Goal: Obtain resource: Download file/media

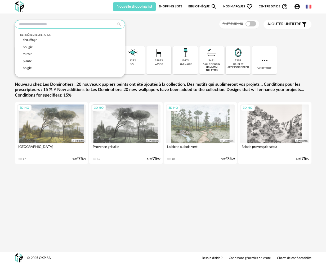
click at [33, 25] on input "text" at bounding box center [70, 24] width 110 height 8
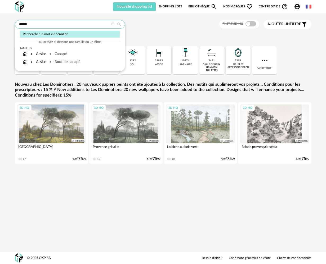
type input "******"
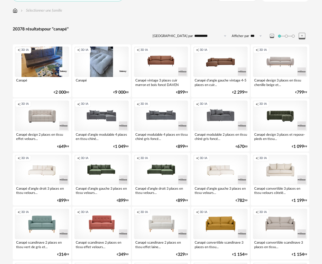
scroll to position [27, 0]
click at [275, 114] on div "Creation icon 3D IA" at bounding box center [280, 116] width 54 height 30
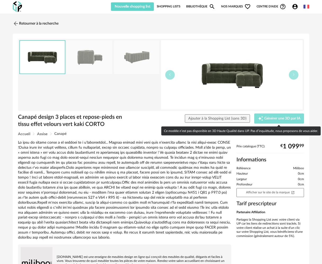
click at [268, 117] on span "Générer une 3D par IA" at bounding box center [282, 119] width 36 height 4
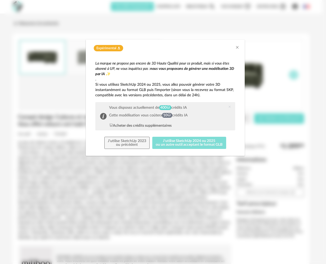
click at [179, 143] on button "J'utilise SketchUp 2024 ou 2025 ou un autre outil acceptant le format GLB" at bounding box center [189, 143] width 74 height 12
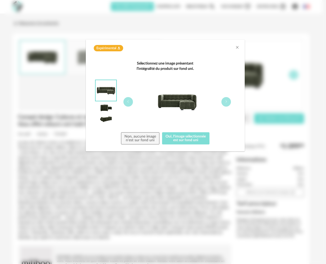
click at [188, 134] on button "Oui, l'image sélectionnée est sur fond uni" at bounding box center [185, 138] width 47 height 12
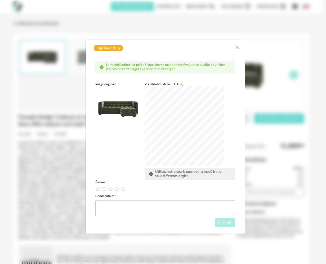
click at [181, 125] on div "dialog" at bounding box center [183, 125] width 79 height 79
drag, startPoint x: 130, startPoint y: 101, endPoint x: 142, endPoint y: 99, distance: 12.2
click at [130, 101] on img "dialog" at bounding box center [117, 108] width 45 height 45
click at [129, 206] on textarea "dialog" at bounding box center [165, 208] width 140 height 16
click at [113, 188] on icon "dialog" at bounding box center [110, 189] width 6 height 6
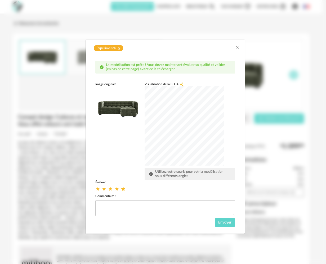
click at [125, 190] on span "dialog" at bounding box center [124, 189] width 6 height 5
drag, startPoint x: 227, startPoint y: 225, endPoint x: 225, endPoint y: 220, distance: 4.9
click at [225, 221] on span "Envoyer" at bounding box center [224, 223] width 13 height 4
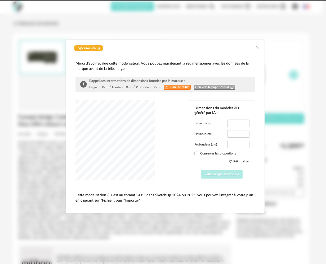
type input "*****"
type input "****"
type input "*****"
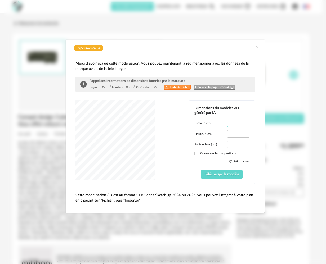
click at [243, 121] on input "***" at bounding box center [238, 123] width 22 height 7
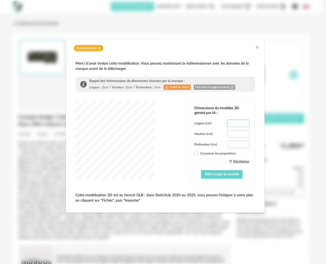
type input "***"
click at [243, 121] on input "***" at bounding box center [238, 123] width 22 height 7
click at [220, 175] on span "Télécharger le modèle" at bounding box center [221, 174] width 34 height 4
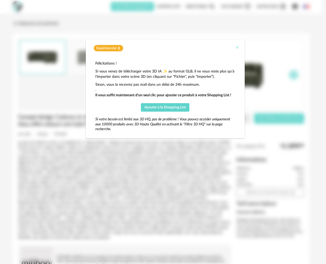
click at [236, 47] on icon "Close" at bounding box center [237, 47] width 4 height 4
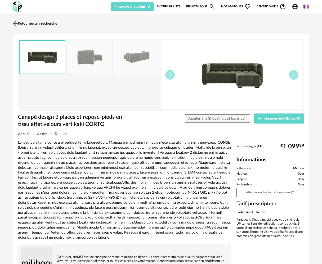
click at [31, 20] on link "Retourner à la recherche" at bounding box center [34, 24] width 46 height 12
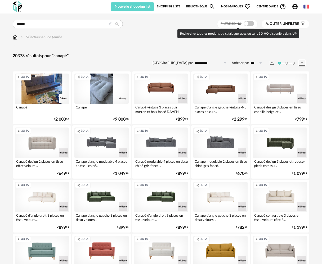
click at [252, 24] on span at bounding box center [248, 23] width 11 height 5
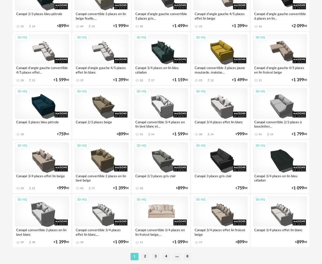
scroll to position [905, 0]
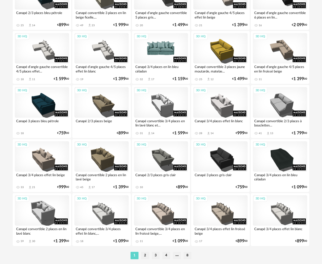
click at [171, 50] on div "3D HQ" at bounding box center [161, 48] width 54 height 30
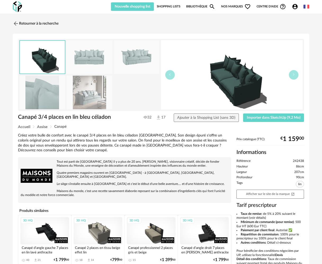
click at [88, 94] on img at bounding box center [90, 93] width 46 height 34
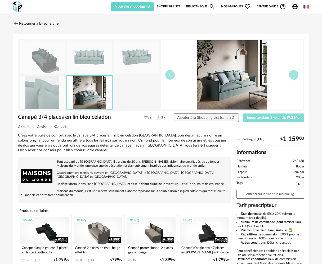
click at [258, 119] on span "Importer dans SketchUp (9,2 Mo)" at bounding box center [274, 118] width 54 height 4
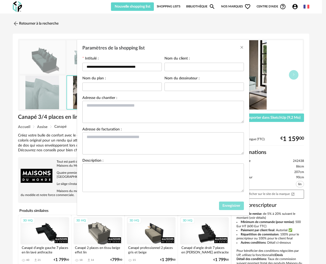
click at [238, 208] on span "Enregistrer" at bounding box center [231, 206] width 18 height 4
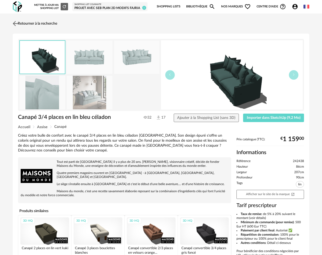
click at [27, 22] on link "Retourner à la recherche" at bounding box center [34, 24] width 46 height 12
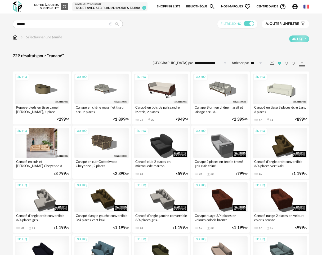
click at [36, 144] on div "3D HQ" at bounding box center [42, 143] width 54 height 30
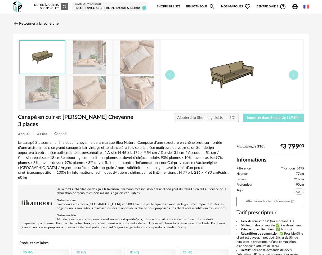
click at [257, 116] on span "Importer dans SketchUp (1,9 Mo)" at bounding box center [274, 118] width 54 height 4
click at [76, 82] on img at bounding box center [90, 93] width 46 height 34
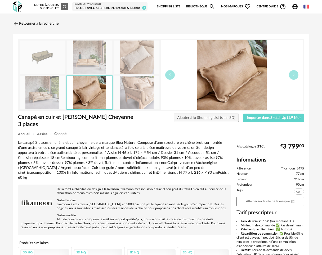
click at [138, 101] on img at bounding box center [137, 93] width 46 height 34
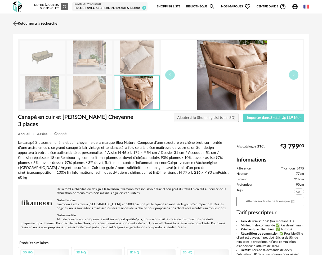
click at [14, 22] on img at bounding box center [16, 24] width 8 height 8
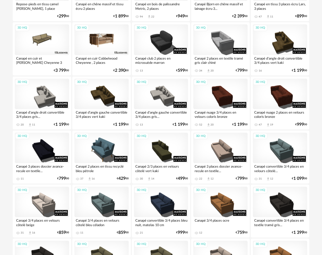
scroll to position [37, 0]
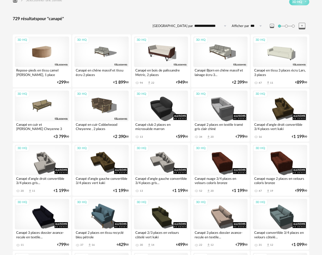
click at [44, 49] on div "3D HQ" at bounding box center [42, 52] width 54 height 30
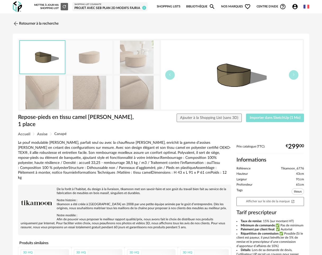
click at [266, 117] on span "Importer dans SketchUp (1 Mo)" at bounding box center [274, 118] width 51 height 4
click at [40, 22] on link "Retourner à la recherche" at bounding box center [34, 24] width 46 height 12
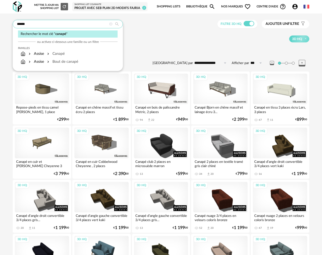
click at [74, 23] on input "******" at bounding box center [68, 24] width 110 height 8
click at [25, 25] on input "******" at bounding box center [68, 24] width 110 height 8
type input "**********"
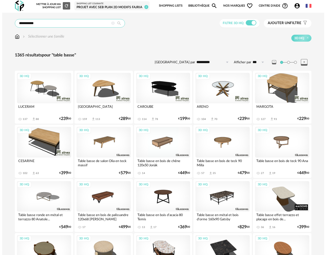
scroll to position [1, 0]
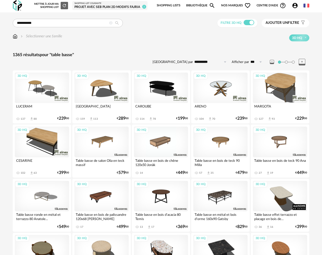
click at [284, 24] on span "Ajouter un" at bounding box center [276, 23] width 22 height 4
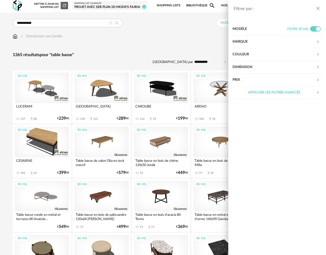
click at [256, 44] on div "Marque" at bounding box center [274, 41] width 84 height 13
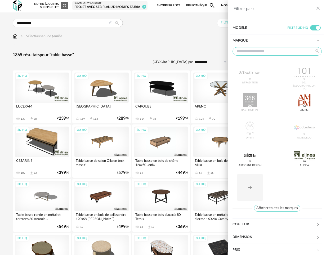
click at [273, 52] on input "text" at bounding box center [276, 51] width 89 height 8
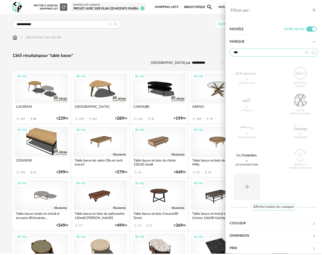
scroll to position [0, 0]
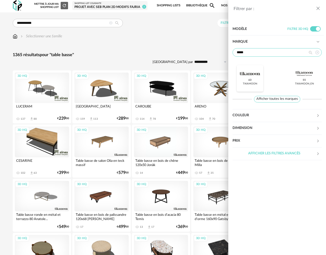
type input "*****"
click at [258, 74] on div at bounding box center [249, 74] width 21 height 14
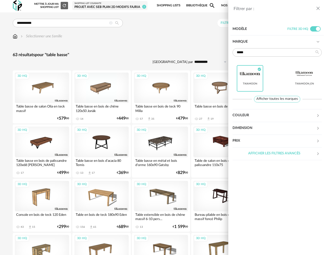
click at [318, 8] on icon "close drawer" at bounding box center [317, 8] width 5 height 5
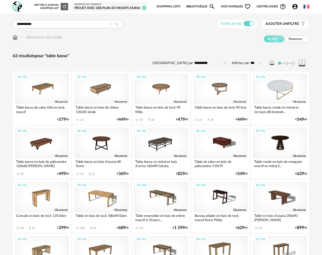
click at [281, 91] on div "3D HQ" at bounding box center [280, 89] width 54 height 30
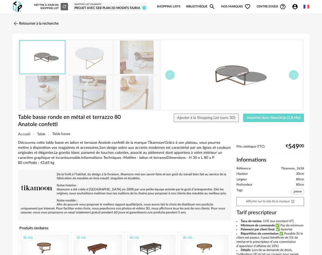
click at [90, 102] on img at bounding box center [90, 93] width 46 height 34
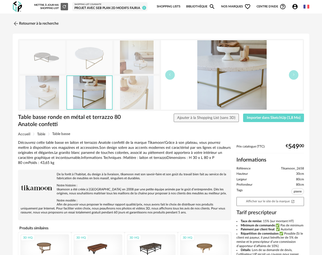
click at [129, 99] on img at bounding box center [137, 93] width 46 height 34
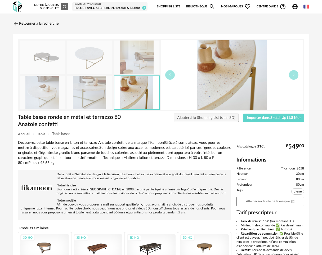
click at [45, 94] on img at bounding box center [43, 93] width 46 height 34
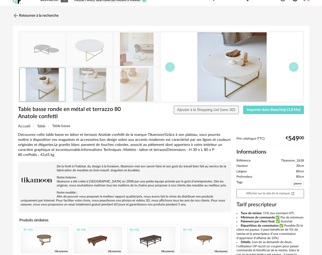
scroll to position [62, 0]
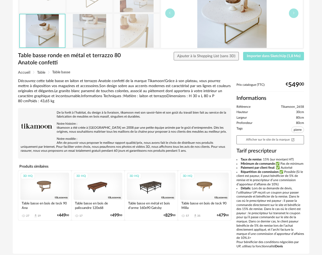
click at [279, 57] on span "Importer dans SketchUp (1,8 Mo)" at bounding box center [274, 56] width 54 height 4
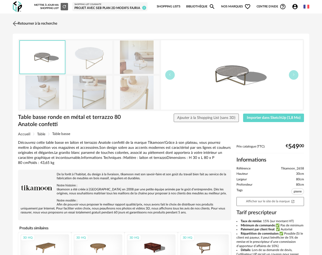
click at [30, 24] on link "Retourner à la recherche" at bounding box center [34, 24] width 46 height 12
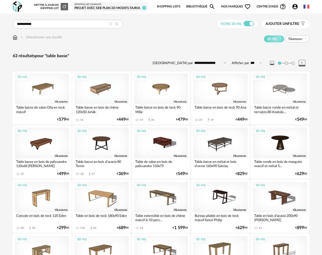
click at [112, 24] on icon at bounding box center [110, 23] width 3 height 3
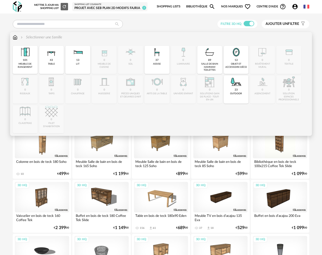
click at [15, 37] on img at bounding box center [15, 37] width 5 height 5
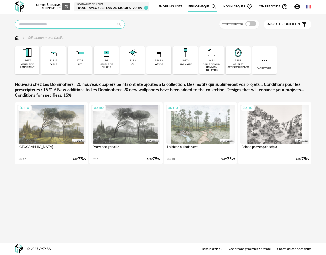
click at [59, 23] on input "text" at bounding box center [70, 24] width 110 height 8
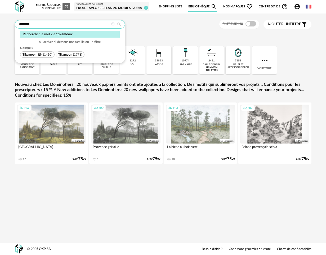
type input "********"
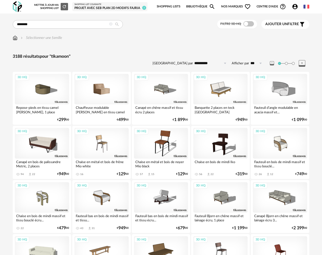
click at [108, 92] on div "3D HQ" at bounding box center [101, 89] width 54 height 30
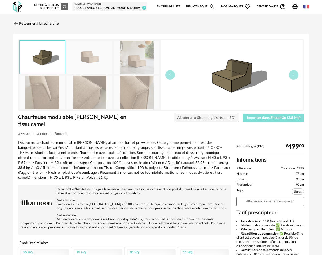
click at [269, 118] on span "Importer dans SketchUp (2,5 Mo)" at bounding box center [274, 118] width 54 height 4
click at [16, 21] on img at bounding box center [16, 24] width 8 height 8
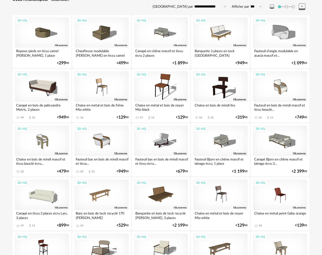
scroll to position [70, 0]
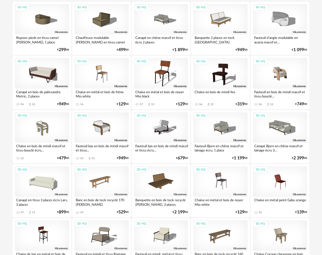
click at [283, 67] on div "3D HQ" at bounding box center [280, 73] width 54 height 30
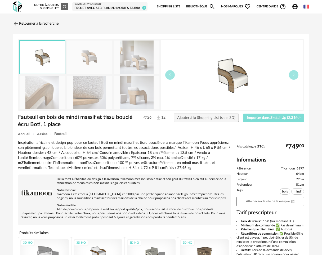
click at [265, 115] on button "Importer dans SketchUp (2,3 Mo)" at bounding box center [273, 117] width 61 height 8
click at [24, 21] on link "Retourner à la recherche" at bounding box center [34, 24] width 46 height 12
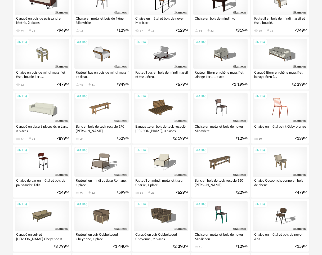
scroll to position [163, 0]
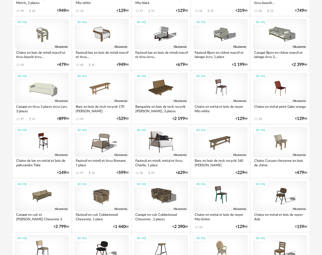
click at [160, 147] on div "3D HQ" at bounding box center [161, 142] width 54 height 30
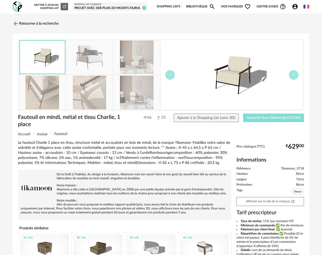
click at [254, 121] on button "Importer dans SketchUp (2,5 Mo)" at bounding box center [273, 117] width 61 height 8
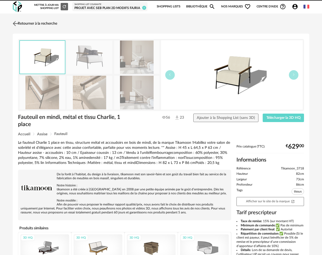
click at [16, 22] on img at bounding box center [16, 24] width 8 height 8
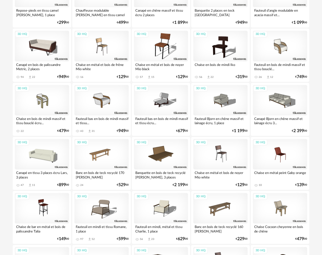
scroll to position [70, 0]
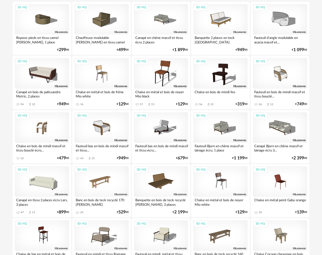
click at [44, 132] on div "3D HQ" at bounding box center [42, 127] width 54 height 30
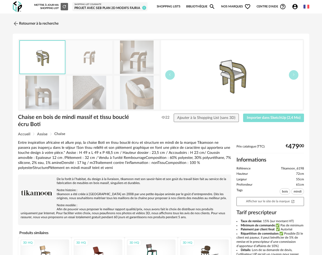
click at [264, 119] on span "Importer dans SketchUp (2,4 Mo)" at bounding box center [274, 118] width 54 height 4
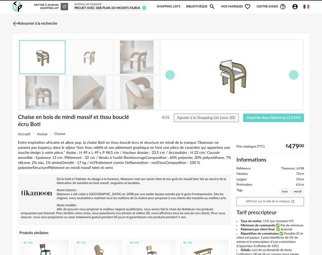
click at [20, 24] on link "Retourner à la recherche" at bounding box center [34, 24] width 46 height 12
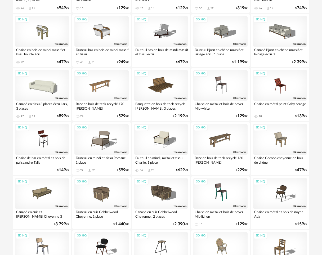
scroll to position [178, 0]
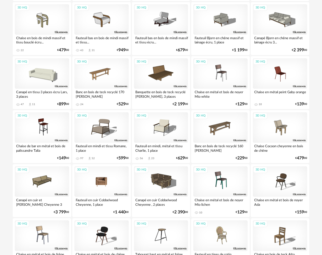
click at [102, 185] on div "3D HQ" at bounding box center [101, 181] width 54 height 30
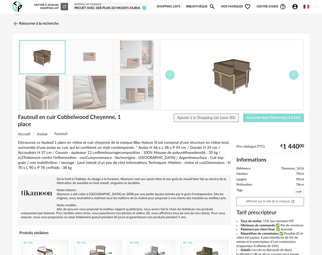
click at [257, 117] on span "Importer dans SketchUp (1,6 Mo)" at bounding box center [274, 118] width 54 height 4
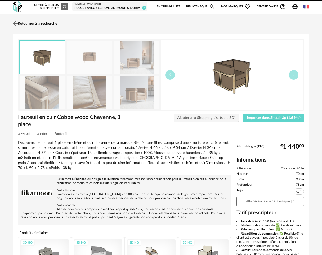
click at [14, 22] on img at bounding box center [16, 24] width 8 height 8
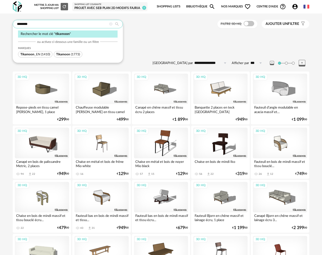
drag, startPoint x: 28, startPoint y: 24, endPoint x: 4, endPoint y: 22, distance: 24.1
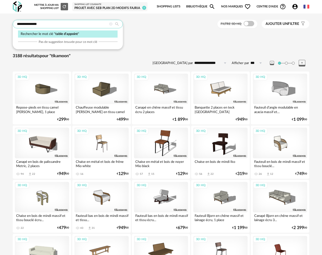
type input "**********"
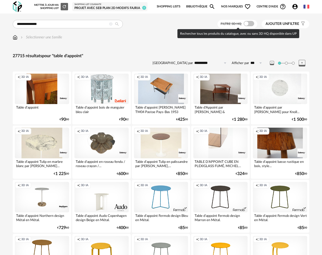
click at [248, 23] on span at bounding box center [248, 23] width 11 height 5
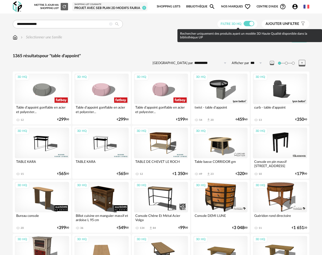
click at [248, 23] on span at bounding box center [248, 23] width 11 height 5
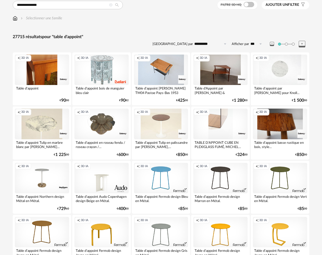
scroll to position [19, 0]
click at [283, 71] on div "Creation icon 3D IA" at bounding box center [280, 69] width 54 height 30
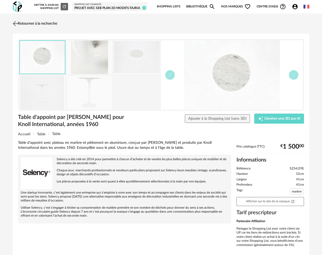
click at [19, 24] on link "Retourner à la recherche" at bounding box center [34, 24] width 46 height 12
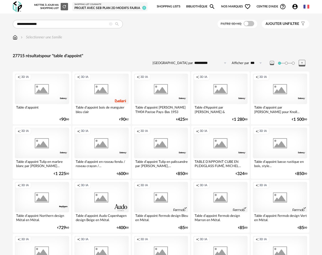
scroll to position [19, 0]
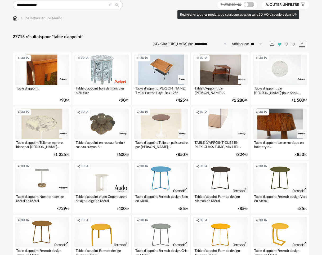
click at [248, 3] on span at bounding box center [248, 4] width 11 height 5
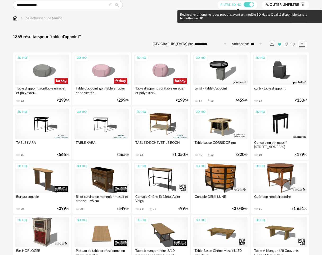
click at [248, 4] on span at bounding box center [248, 4] width 11 height 5
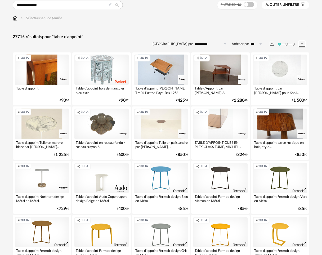
click at [159, 120] on div "Creation icon 3D IA" at bounding box center [161, 123] width 54 height 30
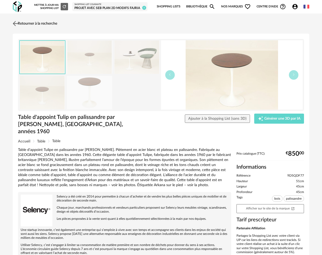
click at [16, 21] on img at bounding box center [16, 24] width 8 height 8
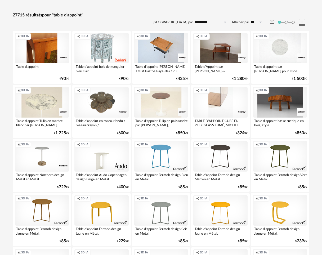
scroll to position [43, 0]
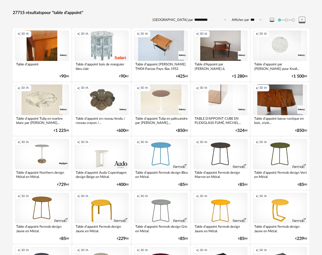
click at [40, 202] on div "Creation icon 3D IA" at bounding box center [42, 208] width 54 height 30
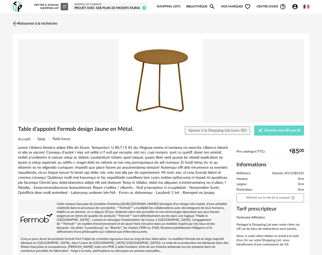
click at [16, 22] on img at bounding box center [16, 24] width 8 height 8
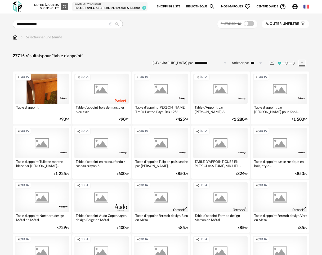
scroll to position [43, 0]
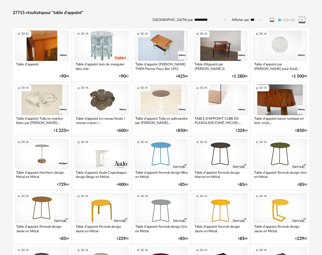
click at [42, 210] on div "Creation icon 3D IA" at bounding box center [42, 208] width 54 height 30
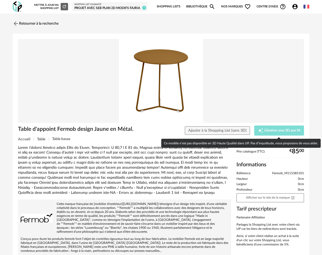
click at [271, 130] on span "Générer une 3D par IA" at bounding box center [282, 131] width 36 height 4
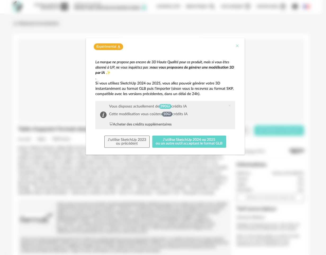
click at [236, 46] on icon "Close" at bounding box center [237, 46] width 4 height 4
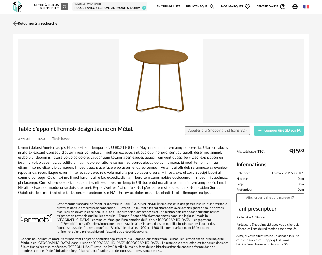
click at [14, 23] on img at bounding box center [16, 24] width 8 height 8
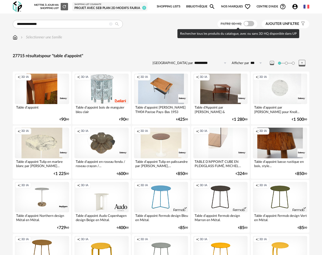
click at [250, 22] on span at bounding box center [248, 23] width 11 height 5
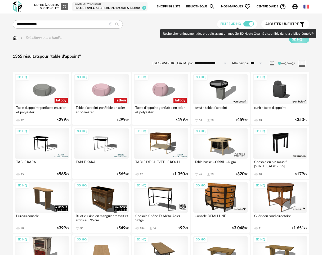
click at [249, 23] on span at bounding box center [248, 23] width 11 height 5
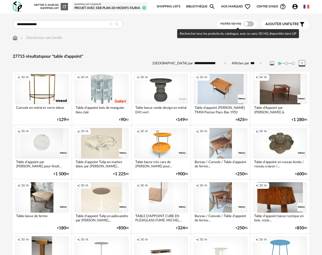
click at [249, 24] on span at bounding box center [248, 23] width 11 height 5
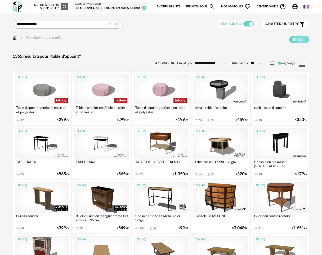
click at [111, 23] on icon at bounding box center [110, 23] width 3 height 3
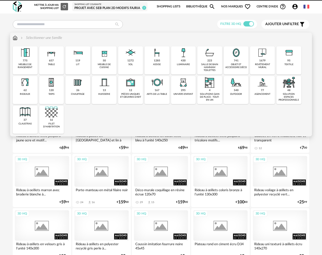
click at [14, 37] on img at bounding box center [15, 37] width 5 height 5
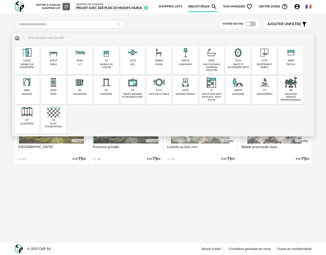
click at [54, 64] on div "table" at bounding box center [53, 64] width 7 height 3
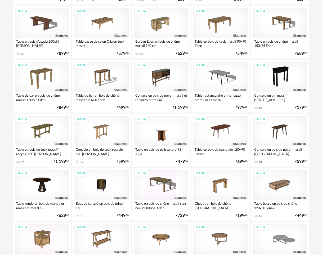
scroll to position [174, 0]
click at [162, 127] on div "3D HQ" at bounding box center [161, 131] width 54 height 30
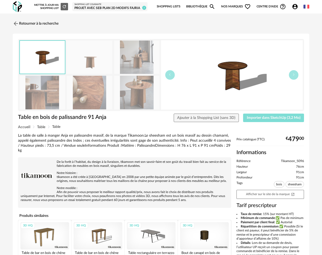
click at [276, 116] on span "Importer dans SketchUp (3,2 Mo)" at bounding box center [274, 118] width 54 height 4
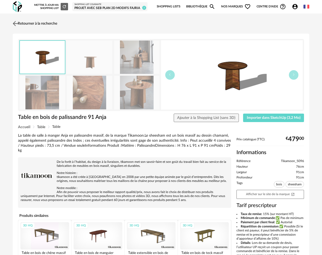
click at [26, 22] on link "Retourner à la recherche" at bounding box center [34, 24] width 46 height 12
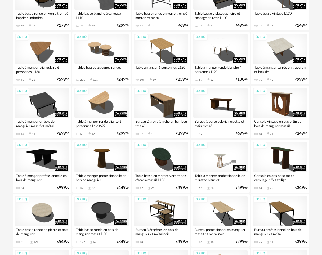
scroll to position [852, 0]
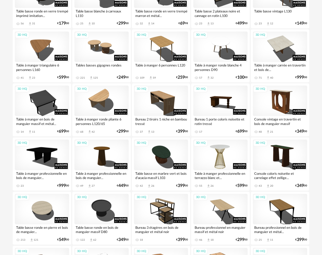
click at [226, 154] on div "3D HQ" at bounding box center [220, 154] width 54 height 30
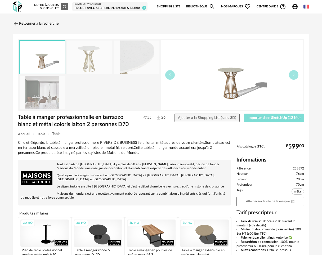
click at [278, 116] on span "Importer dans SketchUp (12 Mo)" at bounding box center [273, 118] width 53 height 4
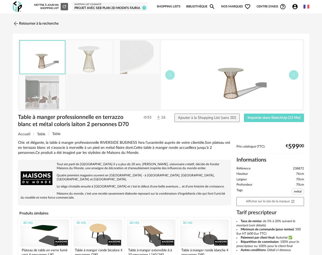
click at [17, 9] on img at bounding box center [17, 6] width 9 height 11
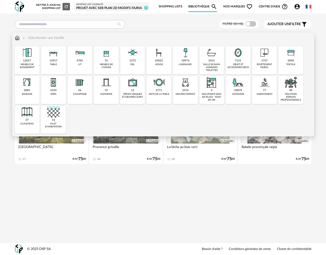
click at [19, 37] on img at bounding box center [17, 37] width 5 height 5
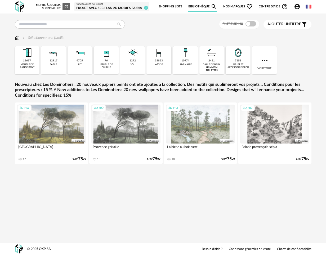
click at [237, 6] on span "Nos marques Heart Outline icon" at bounding box center [238, 6] width 30 height 11
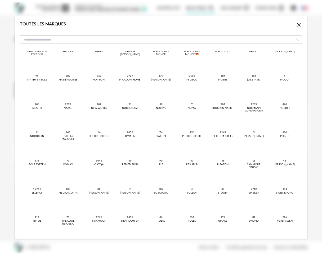
scroll to position [333, 0]
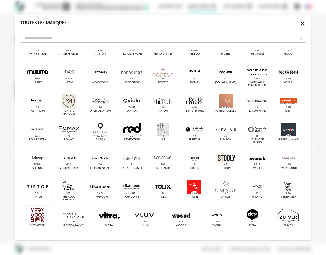
click at [28, 187] on div "dialog" at bounding box center [37, 187] width 21 height 14
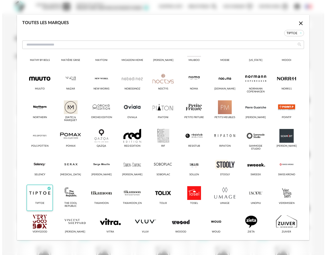
scroll to position [340, 0]
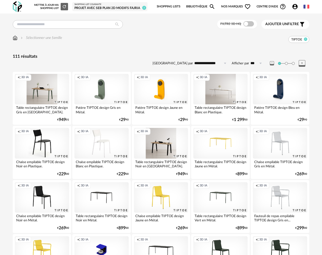
click at [304, 39] on icon at bounding box center [305, 38] width 3 height 3
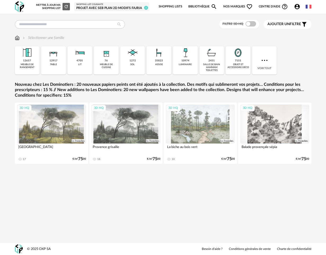
click at [243, 7] on span "Nos marques Heart Outline icon" at bounding box center [238, 6] width 30 height 11
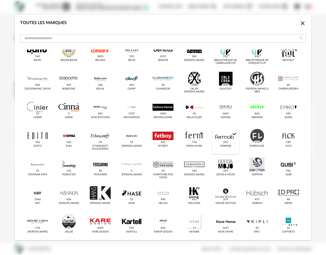
scroll to position [102, 0]
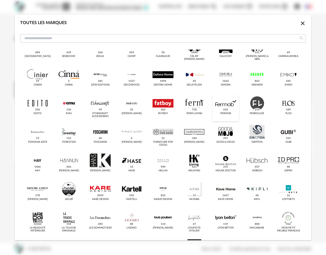
click at [231, 103] on div "dialog" at bounding box center [225, 103] width 21 height 14
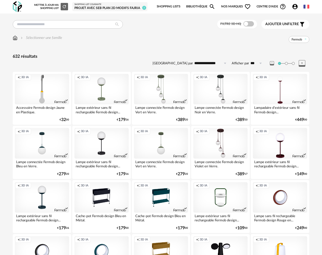
scroll to position [163, 0]
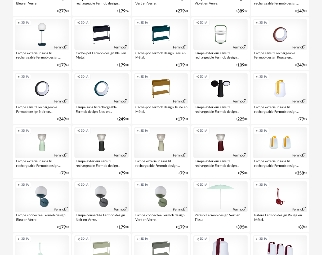
click at [166, 139] on div "Creation icon 3D IA" at bounding box center [161, 142] width 54 height 30
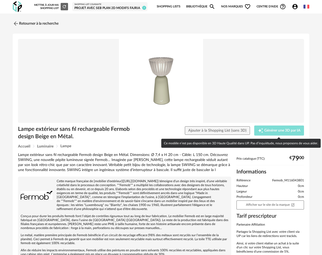
click at [275, 130] on span "Générer une 3D par IA" at bounding box center [282, 131] width 36 height 4
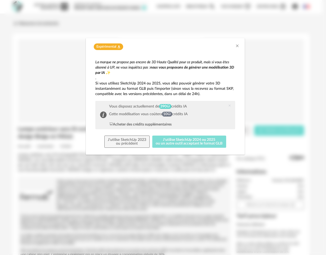
click at [173, 142] on button "J'utilise SketchUp 2024 ou 2025 ou un autre outil acceptant le format GLB" at bounding box center [189, 141] width 74 height 12
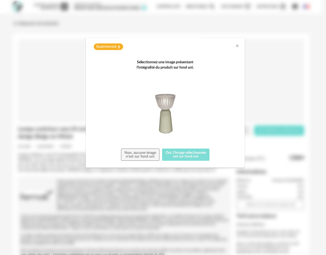
click at [176, 154] on button "Oui, l'image sélectionnée est sur fond uni" at bounding box center [185, 154] width 47 height 12
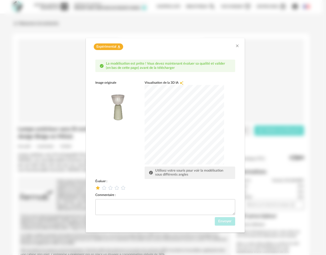
click at [97, 188] on icon "dialog" at bounding box center [98, 188] width 6 height 6
click at [149, 204] on textarea "dialog" at bounding box center [165, 207] width 140 height 16
type textarea "**********"
click at [222, 222] on span "Envoyer" at bounding box center [224, 221] width 13 height 4
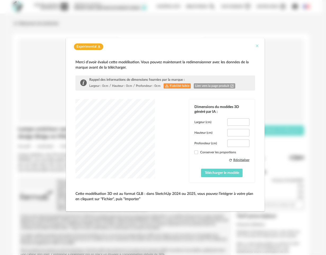
click at [256, 46] on icon "Close" at bounding box center [257, 46] width 4 height 4
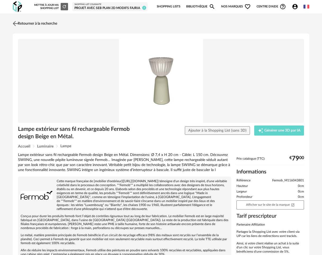
click at [28, 23] on link "Retourner à la recherche" at bounding box center [34, 24] width 46 height 12
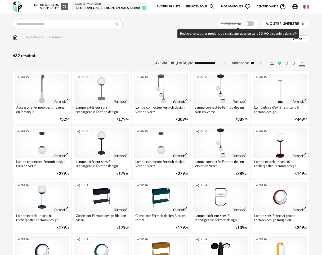
click at [247, 22] on span at bounding box center [248, 23] width 11 height 5
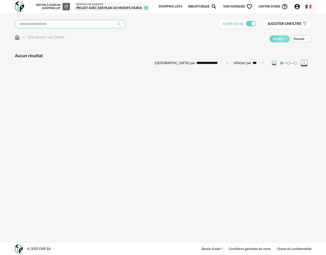
click at [45, 25] on input "text" at bounding box center [70, 24] width 110 height 8
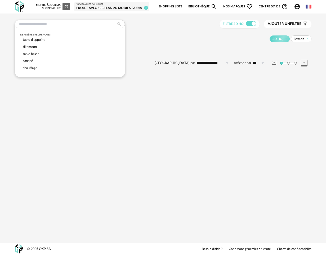
click at [43, 39] on span "table d'appoint" at bounding box center [34, 39] width 22 height 3
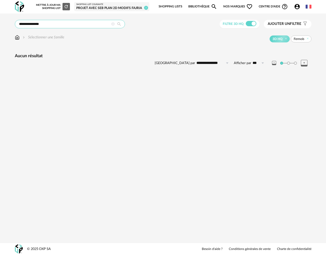
type input "**********"
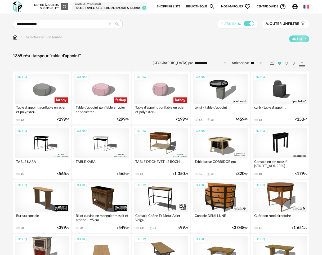
click at [242, 7] on span "Nos marques Heart Outline icon" at bounding box center [236, 6] width 30 height 11
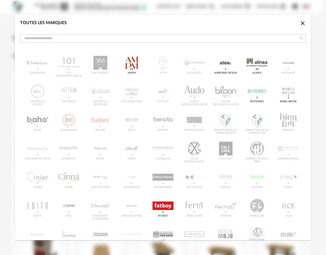
scroll to position [171, 0]
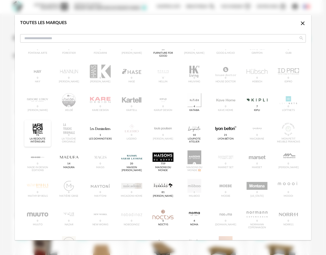
click at [36, 126] on div "dialog" at bounding box center [37, 129] width 21 height 14
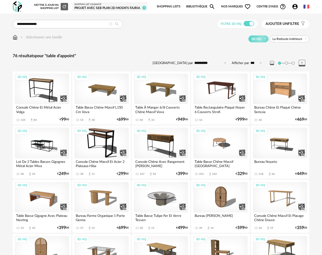
click at [241, 5] on span "Nos marques Heart Outline icon" at bounding box center [236, 6] width 30 height 11
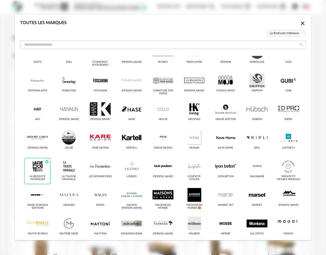
scroll to position [233, 0]
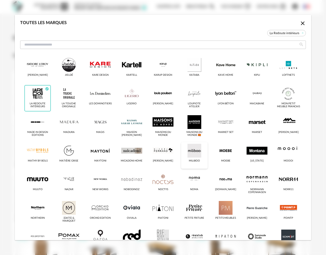
click at [185, 152] on div "dialog" at bounding box center [194, 151] width 21 height 14
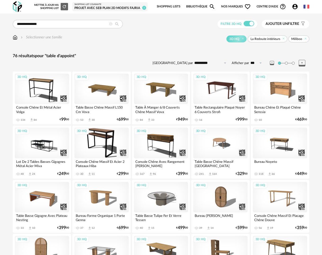
click at [245, 5] on icon "Heart Outline icon" at bounding box center [247, 6] width 6 height 6
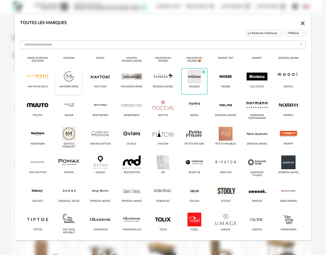
scroll to position [307, 0]
click at [36, 108] on div "dialog" at bounding box center [37, 105] width 21 height 14
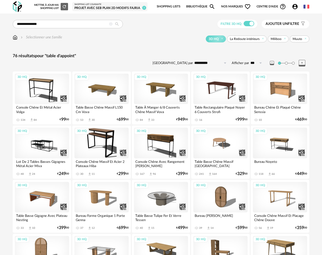
click at [265, 40] on span "La Redoute intérieurs" at bounding box center [247, 38] width 40 height 7
click at [263, 39] on icon at bounding box center [262, 38] width 3 height 3
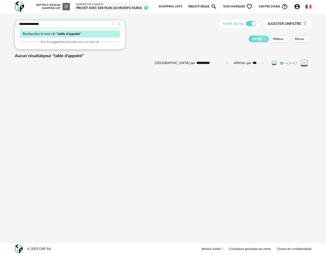
drag, startPoint x: 47, startPoint y: 25, endPoint x: 42, endPoint y: 25, distance: 4.5
click at [46, 25] on input "**********" at bounding box center [70, 24] width 110 height 8
click at [40, 24] on input "**********" at bounding box center [70, 24] width 110 height 8
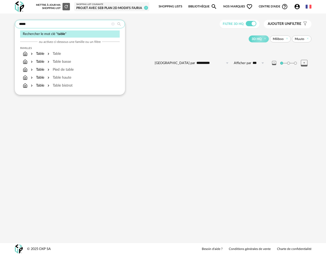
type input "*****"
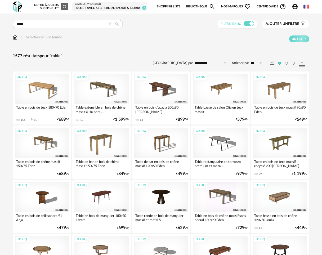
click at [243, 6] on span "Nos marques Heart Outline icon" at bounding box center [236, 6] width 30 height 11
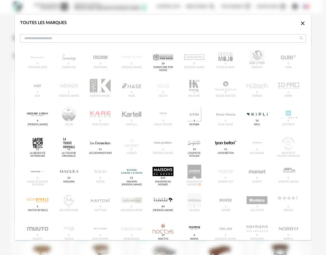
scroll to position [9, 0]
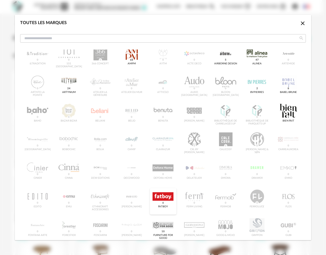
click at [158, 196] on div "dialog" at bounding box center [162, 196] width 21 height 14
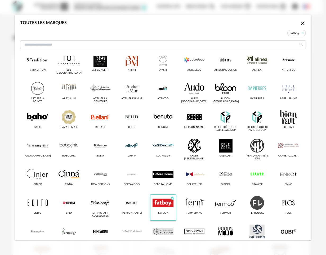
scroll to position [16, 0]
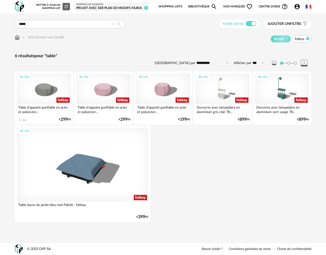
click at [307, 39] on icon at bounding box center [307, 38] width 3 height 3
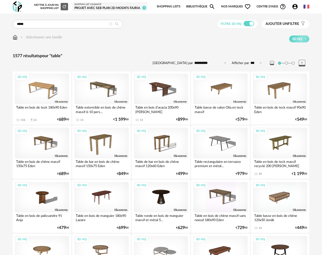
click at [237, 7] on span "Nos marques Heart Outline icon" at bounding box center [236, 6] width 30 height 11
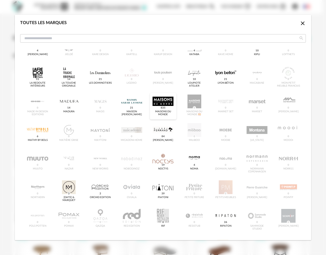
scroll to position [333, 0]
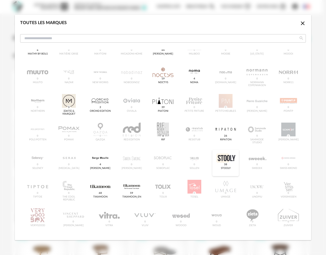
click at [224, 159] on div "dialog" at bounding box center [225, 158] width 21 height 14
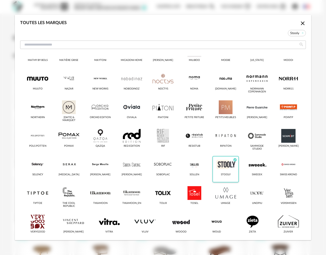
scroll to position [340, 0]
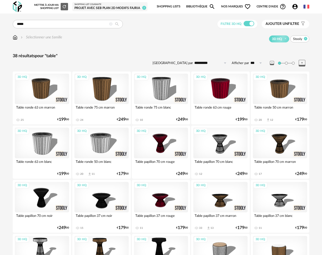
click at [306, 38] on icon at bounding box center [305, 38] width 3 height 3
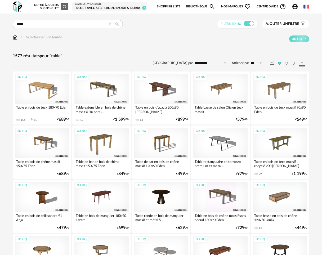
click at [277, 25] on span "Ajouter un" at bounding box center [276, 24] width 22 height 4
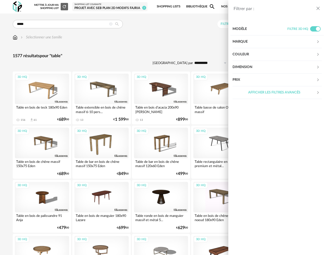
click at [309, 40] on div "Marque" at bounding box center [274, 41] width 84 height 13
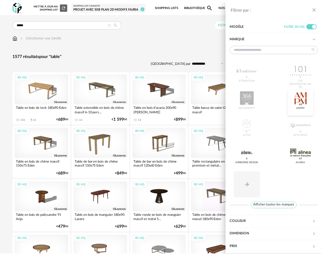
scroll to position [17, 0]
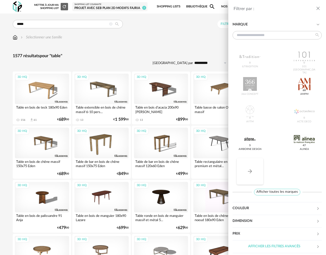
click at [245, 169] on button "Arrow Right icon" at bounding box center [250, 171] width 26 height 26
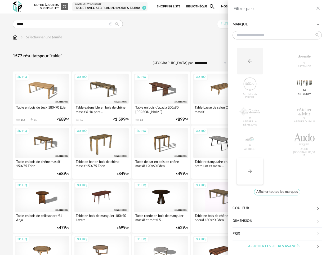
click at [245, 169] on button "Arrow Right icon" at bounding box center [250, 171] width 26 height 26
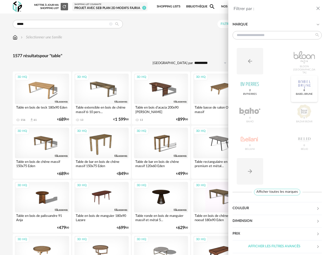
click at [301, 84] on div at bounding box center [303, 84] width 21 height 14
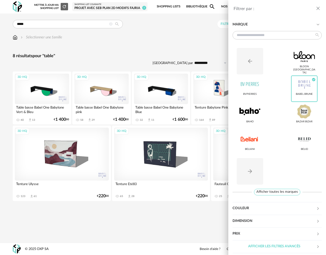
click at [318, 7] on icon "close drawer" at bounding box center [317, 8] width 5 height 5
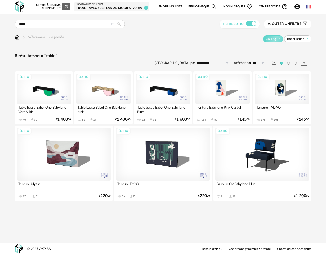
click at [280, 90] on div "3D HQ" at bounding box center [282, 89] width 54 height 30
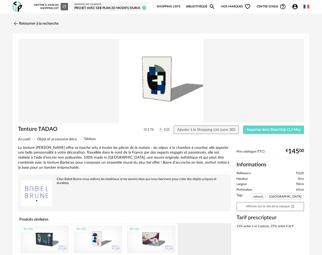
click at [160, 238] on div "3D HQ" at bounding box center [151, 239] width 49 height 28
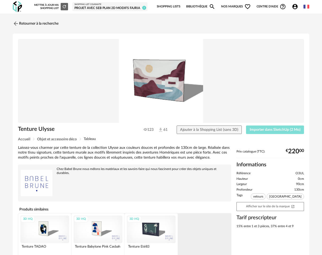
click at [257, 127] on button "Importer dans SketchUp (2 Mo)" at bounding box center [275, 129] width 58 height 8
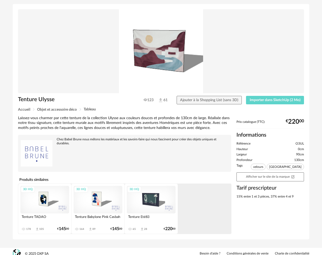
scroll to position [34, 0]
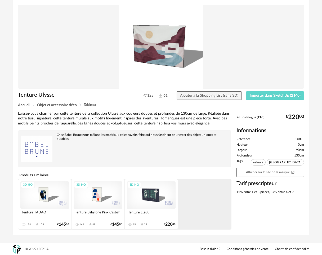
click at [151, 196] on div "3D HQ" at bounding box center [151, 195] width 49 height 28
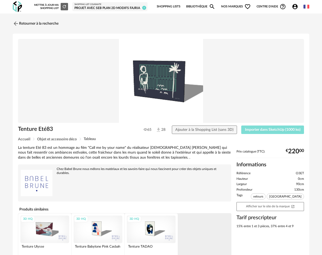
click at [260, 131] on span "Importer dans SketchUp (1000 ko)" at bounding box center [273, 130] width 56 height 4
click at [32, 24] on link "Retourner à la recherche" at bounding box center [36, 24] width 46 height 12
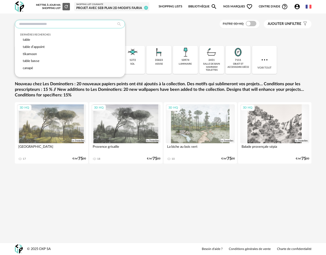
click at [65, 24] on input "text" at bounding box center [70, 24] width 110 height 8
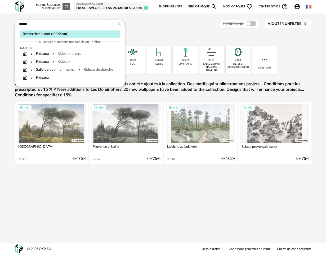
type input "******"
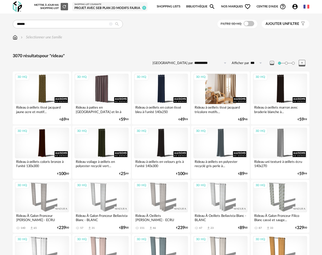
click at [223, 86] on div "3D HQ" at bounding box center [220, 89] width 54 height 30
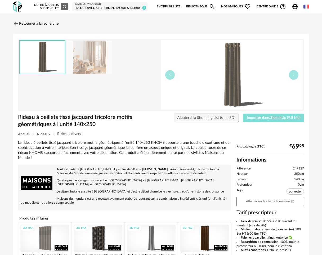
click at [266, 117] on span "Importer dans SketchUp (9,8 Mo)" at bounding box center [274, 118] width 54 height 4
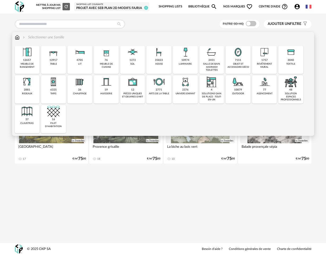
click at [17, 38] on img at bounding box center [17, 37] width 5 height 5
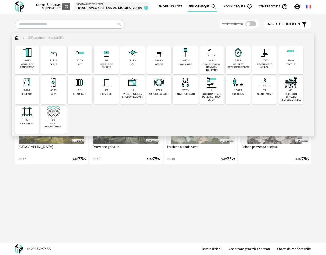
click at [261, 65] on div "revêtement mural" at bounding box center [264, 66] width 22 height 6
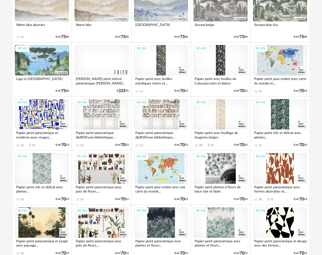
scroll to position [259, 0]
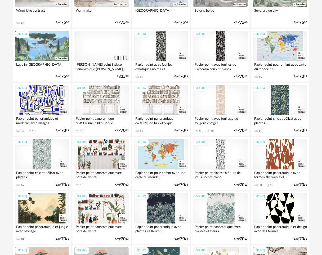
click at [102, 44] on div at bounding box center [101, 46] width 54 height 30
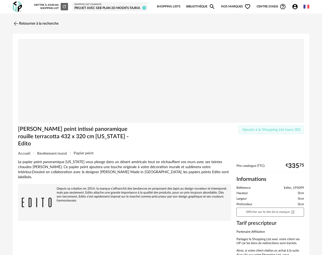
click at [276, 131] on span "Ajouter à la Shopping List (sans 3D)" at bounding box center [271, 130] width 58 height 4
click at [227, 86] on img at bounding box center [161, 81] width 286 height 84
click at [286, 131] on span "Ajouter à la Shopping List (sans 3D)" at bounding box center [271, 130] width 58 height 4
click at [34, 24] on link "Retourner à la recherche" at bounding box center [34, 24] width 46 height 12
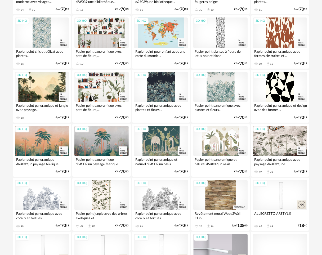
scroll to position [434, 0]
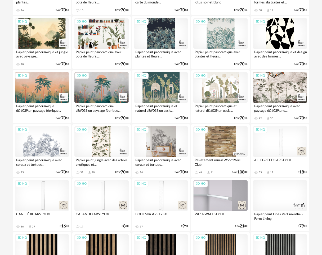
click at [169, 145] on div "3D HQ" at bounding box center [161, 141] width 54 height 30
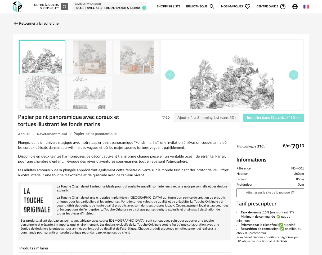
click at [250, 116] on span "Importer dans SketchUp (460 ko)" at bounding box center [273, 118] width 53 height 4
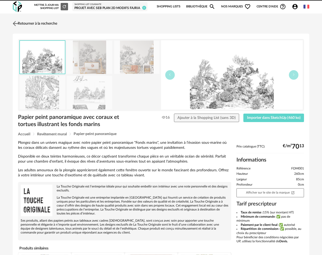
click at [39, 24] on link "Retourner à la recherche" at bounding box center [34, 24] width 46 height 12
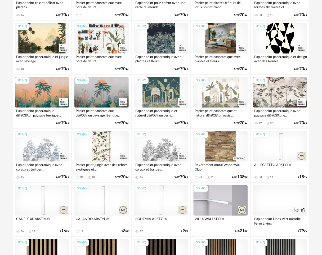
scroll to position [384, 0]
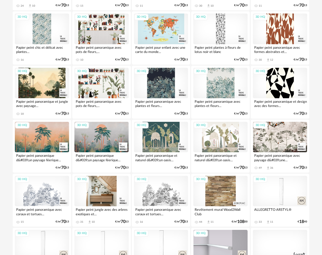
click at [92, 193] on div "3D HQ" at bounding box center [101, 191] width 54 height 30
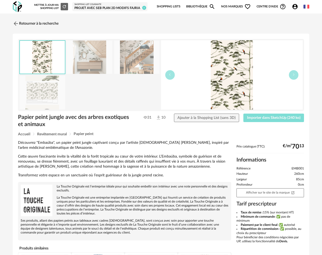
click at [251, 119] on span "Importer dans SketchUp (240 ko)" at bounding box center [273, 118] width 53 height 4
click at [14, 24] on img at bounding box center [16, 24] width 8 height 8
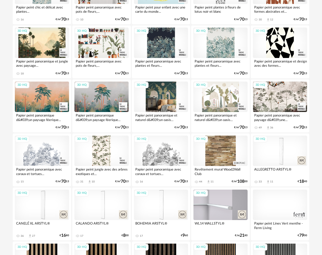
scroll to position [412, 0]
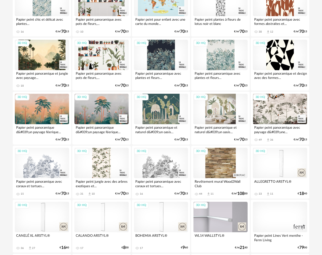
click at [212, 110] on div "3D HQ" at bounding box center [220, 109] width 54 height 30
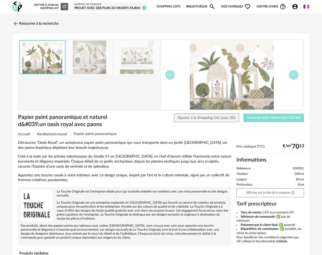
click at [262, 117] on span "Importer dans SketchUp (360 ko)" at bounding box center [273, 118] width 53 height 4
click at [39, 22] on link "Retourner à la recherche" at bounding box center [34, 24] width 46 height 12
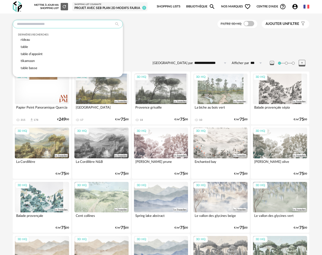
click at [71, 25] on input "text" at bounding box center [68, 24] width 110 height 8
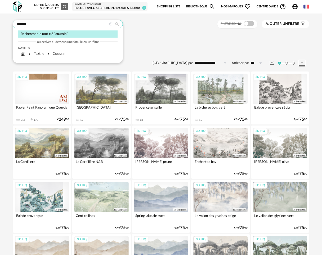
type input "*******"
type input "**********"
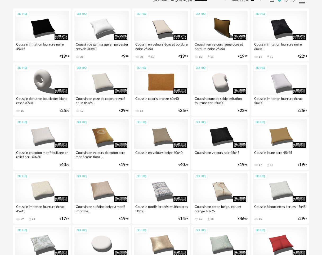
scroll to position [171, 0]
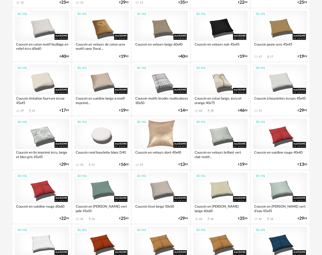
click at [160, 135] on div "3D HQ" at bounding box center [161, 134] width 54 height 30
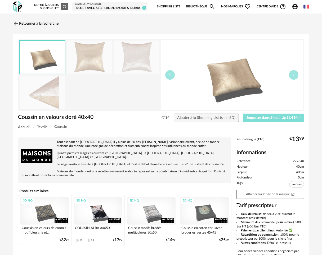
click at [256, 115] on button "Importer dans SketchUp (1,4 Mo)" at bounding box center [273, 117] width 61 height 8
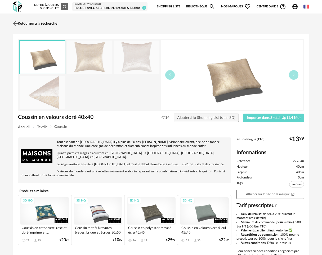
click at [27, 25] on link "Retourner à la recherche" at bounding box center [34, 24] width 46 height 12
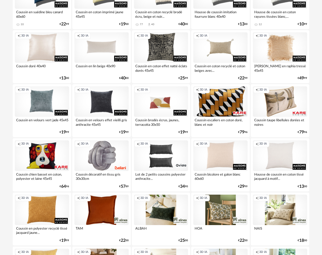
scroll to position [869, 0]
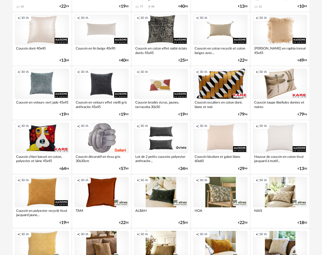
click at [273, 90] on div "Creation icon 3D IA" at bounding box center [280, 84] width 54 height 30
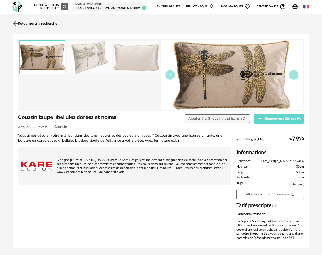
click at [27, 22] on link "Retourner à la recherche" at bounding box center [34, 24] width 46 height 12
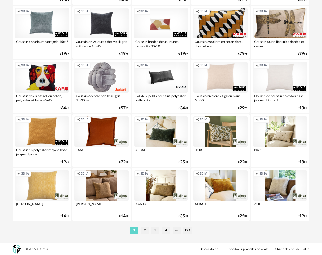
scroll to position [930, 0]
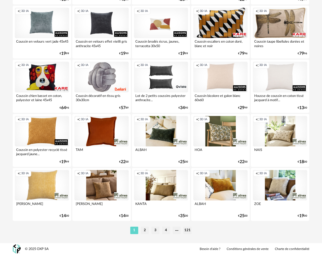
click at [221, 137] on div "Creation icon 3D IA" at bounding box center [220, 131] width 54 height 30
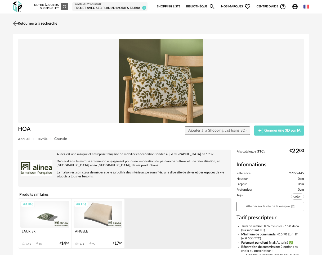
click at [20, 20] on link "Retourner à la recherche" at bounding box center [34, 24] width 46 height 12
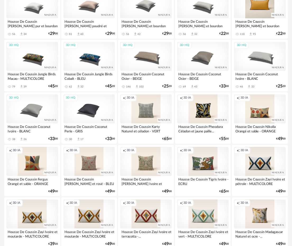
scroll to position [139, 0]
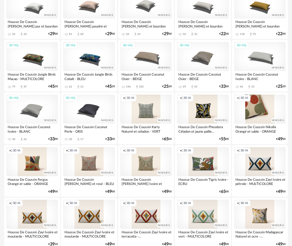
click at [254, 101] on div "Creation icon 3D IA" at bounding box center [260, 109] width 52 height 29
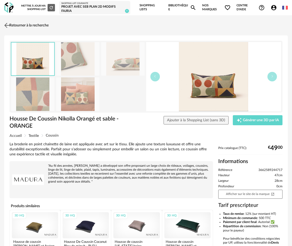
click at [7, 25] on img at bounding box center [7, 25] width 8 height 8
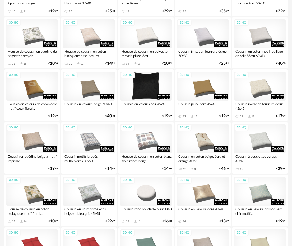
scroll to position [462, 0]
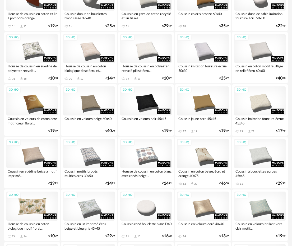
click at [31, 209] on div "3D HQ" at bounding box center [32, 206] width 52 height 29
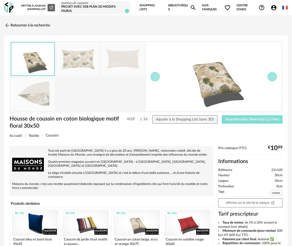
click at [241, 118] on span "Importer dans SketchUp (2,5 Mo)" at bounding box center [253, 120] width 54 height 4
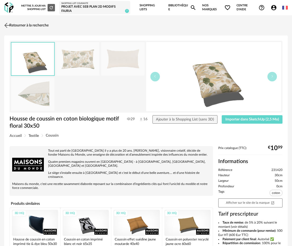
click at [8, 25] on img at bounding box center [7, 25] width 8 height 8
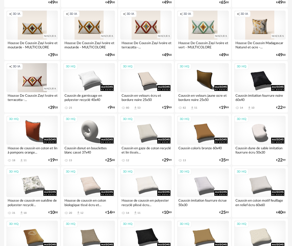
scroll to position [328, 0]
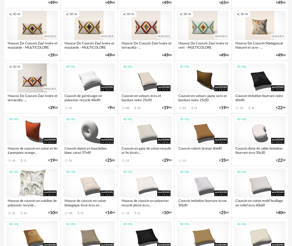
click at [34, 181] on div "3D HQ" at bounding box center [32, 183] width 52 height 29
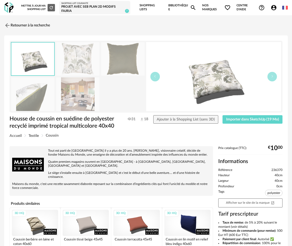
click at [76, 92] on img at bounding box center [77, 95] width 43 height 34
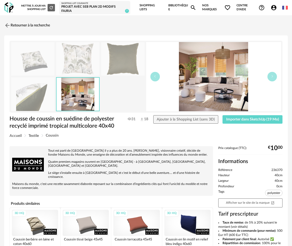
click at [81, 52] on img at bounding box center [77, 59] width 43 height 34
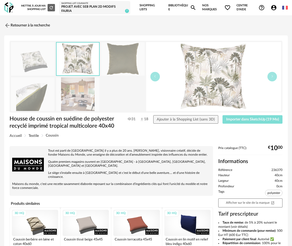
click at [239, 118] on span "Importer dans SketchUp (19 Mo)" at bounding box center [252, 120] width 53 height 4
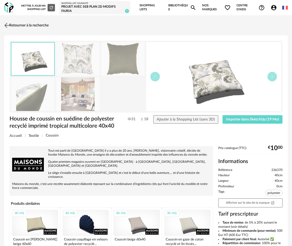
click at [27, 25] on link "Retourner à la recherche" at bounding box center [26, 26] width 46 height 12
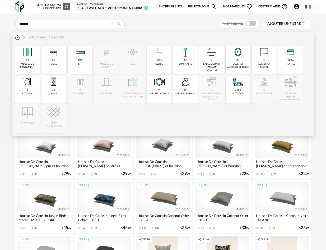
click at [18, 38] on img at bounding box center [17, 37] width 5 height 5
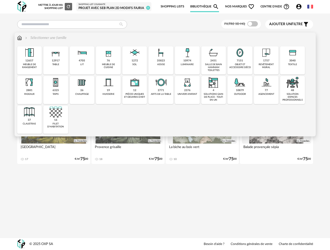
click at [265, 59] on div "1757" at bounding box center [266, 60] width 6 height 3
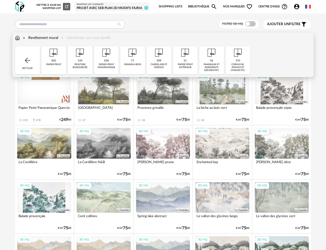
click at [80, 65] on div "peinture biosourcée" at bounding box center [80, 66] width 22 height 6
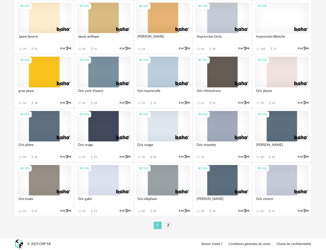
scroll to position [935, 0]
click at [48, 182] on div "3D HQ" at bounding box center [44, 180] width 54 height 30
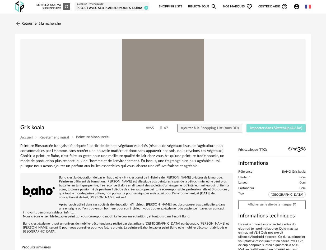
click at [254, 125] on button "Importer dans SketchUp (4,6 ko)" at bounding box center [276, 128] width 59 height 8
click at [29, 22] on link "Retourner à la recherche" at bounding box center [37, 24] width 46 height 12
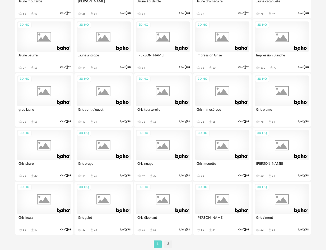
scroll to position [920, 0]
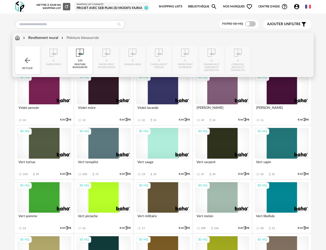
click at [35, 37] on div "Revêtement mural" at bounding box center [40, 37] width 36 height 5
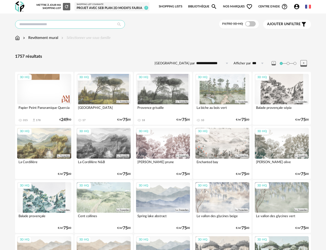
click at [43, 26] on input "text" at bounding box center [70, 24] width 110 height 8
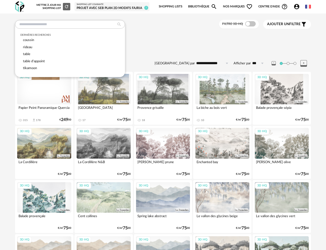
click at [33, 41] on span "coussin" at bounding box center [28, 39] width 11 height 3
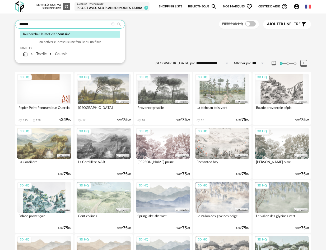
type input "*******"
type input "**********"
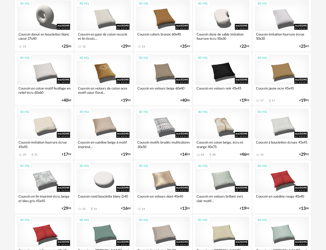
scroll to position [165, 0]
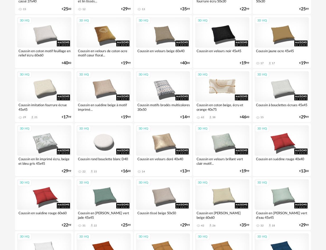
click at [223, 93] on div "3D HQ" at bounding box center [222, 86] width 54 height 30
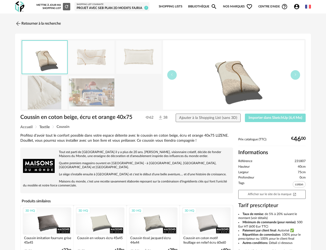
click at [258, 116] on span "Importer dans SketchUp (6,4 Mo)" at bounding box center [276, 118] width 54 height 4
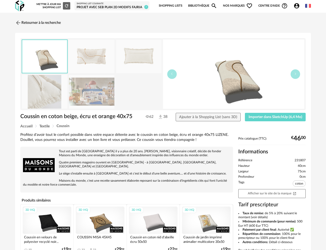
scroll to position [1, 0]
click at [32, 24] on link "Retourner à la recherche" at bounding box center [37, 23] width 46 height 12
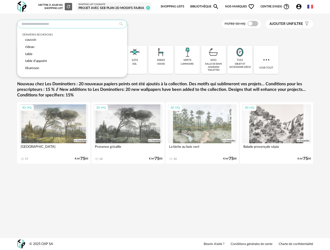
click at [44, 25] on input "text" at bounding box center [72, 24] width 110 height 8
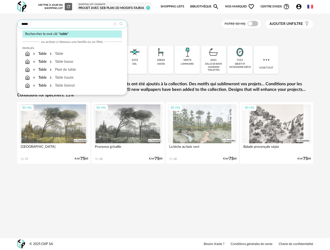
type input "*****"
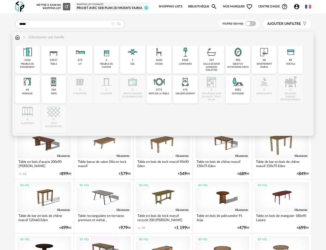
click at [18, 38] on img at bounding box center [17, 37] width 5 height 5
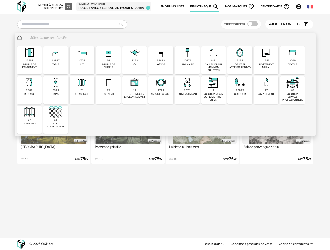
click at [58, 61] on div "12917" at bounding box center [56, 60] width 8 height 3
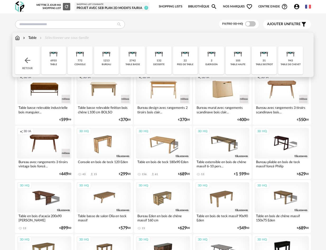
click at [58, 61] on div "6955 table" at bounding box center [54, 60] width 25 height 28
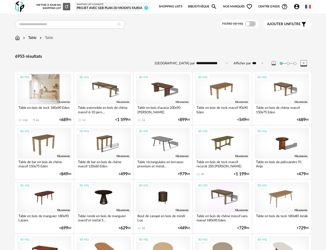
click at [52, 94] on div "3D HQ" at bounding box center [44, 89] width 54 height 30
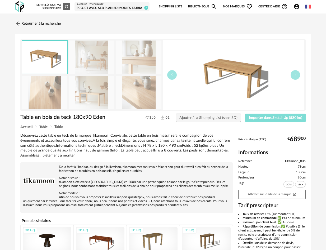
click at [256, 119] on span "Importer dans SketchUp (580 ko)" at bounding box center [275, 118] width 53 height 4
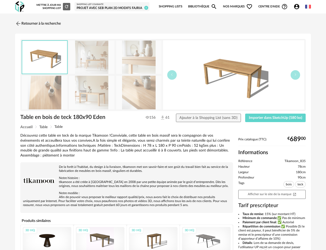
scroll to position [78, 0]
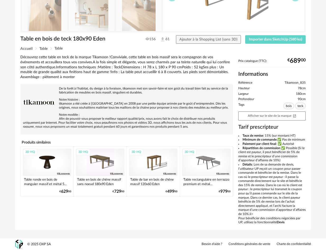
click at [210, 163] on div "3D HQ" at bounding box center [206, 162] width 49 height 28
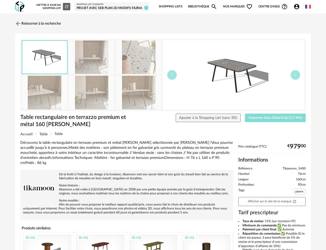
click at [275, 116] on span "Importer dans SketchUp (2,7 Mo)" at bounding box center [276, 118] width 54 height 4
click at [132, 95] on img at bounding box center [139, 93] width 46 height 34
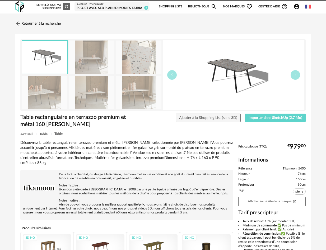
click at [104, 92] on img at bounding box center [92, 93] width 46 height 34
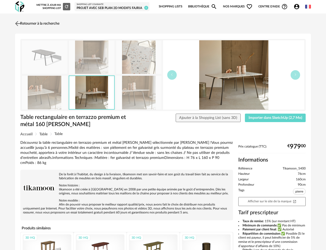
click at [34, 22] on link "Retourner à la recherche" at bounding box center [37, 24] width 46 height 12
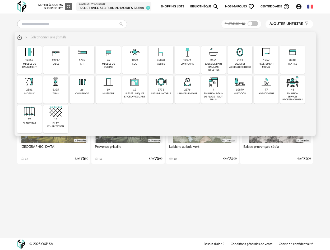
click at [19, 36] on img at bounding box center [19, 37] width 5 height 5
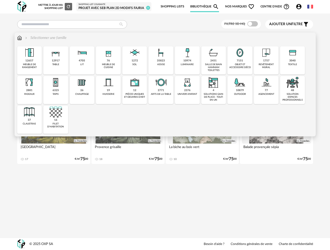
click at [163, 60] on div "35823" at bounding box center [161, 60] width 8 height 3
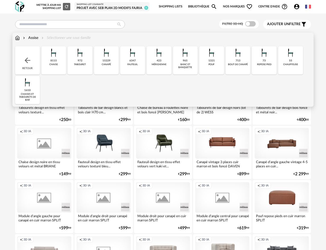
scroll to position [1, 0]
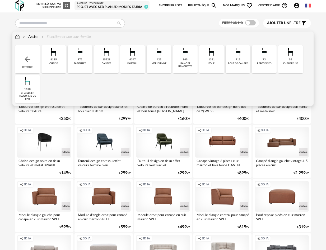
click at [58, 58] on div "8115 chaise" at bounding box center [54, 59] width 25 height 28
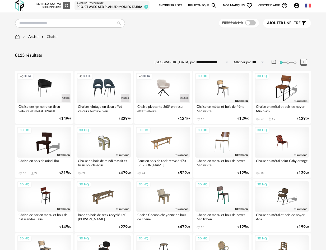
click at [225, 134] on div "3D HQ" at bounding box center [222, 142] width 54 height 30
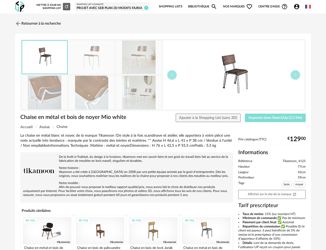
click at [259, 116] on span "Importer dans SketchUp (2,2 Mo)" at bounding box center [276, 118] width 54 height 4
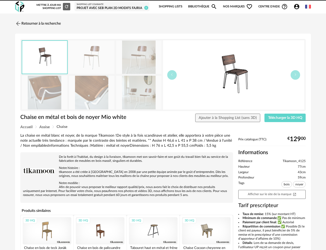
click at [33, 25] on link "Retourner à la recherche" at bounding box center [38, 24] width 46 height 12
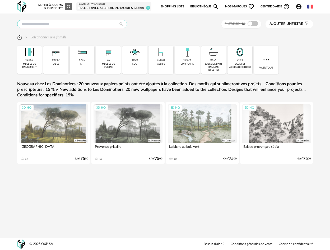
click at [44, 24] on input "text" at bounding box center [72, 24] width 110 height 8
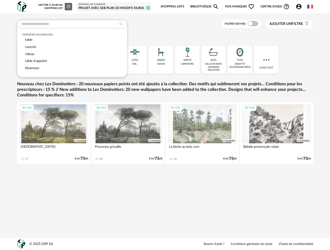
click at [176, 7] on link "Shopping Lists" at bounding box center [173, 6] width 24 height 11
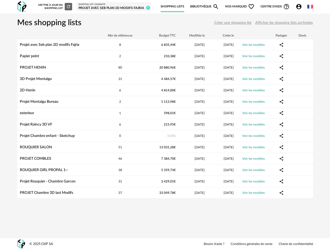
click at [197, 6] on link "Bibliothèque Magnify icon" at bounding box center [204, 6] width 29 height 11
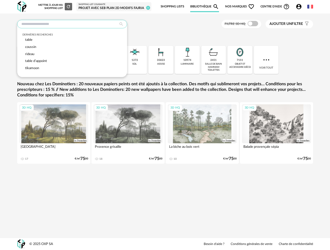
click at [50, 23] on input "text" at bounding box center [72, 24] width 110 height 8
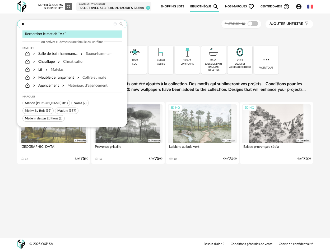
type input "*"
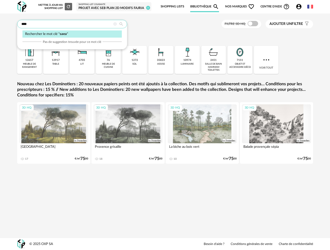
type input "****"
click at [237, 6] on span "Nos marques Heart Outline icon" at bounding box center [240, 6] width 30 height 11
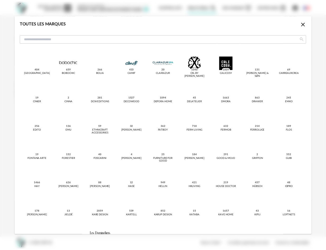
scroll to position [176, 0]
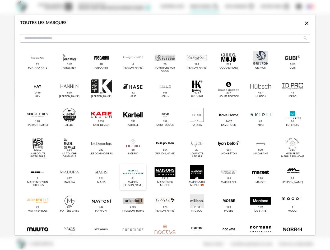
click at [136, 172] on div "dialog" at bounding box center [133, 172] width 21 height 14
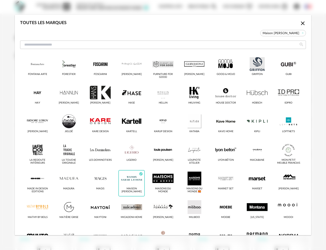
scroll to position [183, 0]
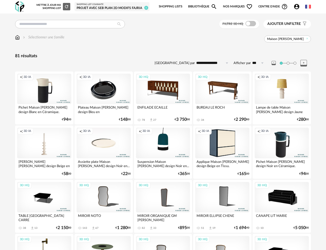
click at [100, 202] on div "3D HQ" at bounding box center [104, 197] width 54 height 30
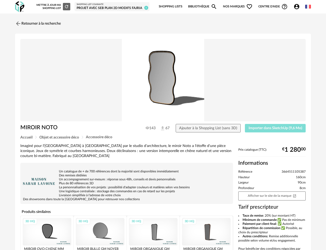
click at [261, 130] on span "Importer dans SketchUp (9,6 Mo)" at bounding box center [276, 128] width 54 height 4
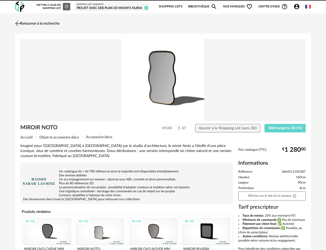
click at [25, 23] on link "Retourner à la recherche" at bounding box center [37, 24] width 46 height 12
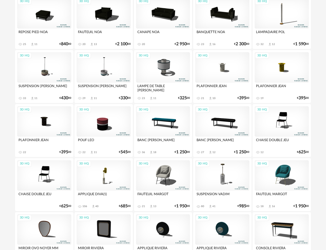
scroll to position [423, 0]
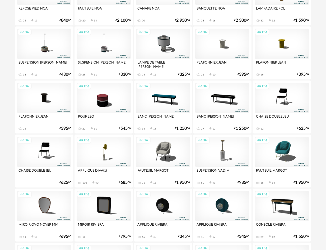
click at [58, 157] on div "3D HQ" at bounding box center [44, 152] width 54 height 30
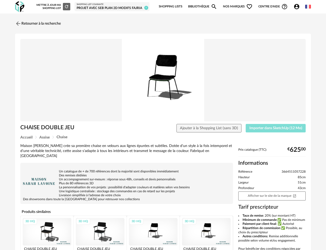
click at [277, 128] on span "Importer dans SketchUp (12 Mo)" at bounding box center [276, 128] width 53 height 4
click at [40, 22] on link "Retourner à la recherche" at bounding box center [37, 24] width 46 height 12
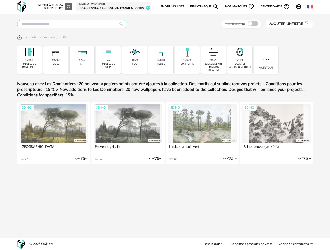
click at [47, 25] on input "text" at bounding box center [72, 24] width 110 height 8
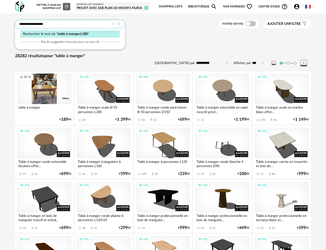
drag, startPoint x: 66, startPoint y: 25, endPoint x: 54, endPoint y: 26, distance: 11.4
click at [64, 25] on input "**********" at bounding box center [70, 24] width 110 height 8
click at [42, 23] on input "**********" at bounding box center [70, 24] width 110 height 8
type input "**********"
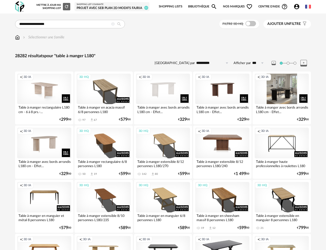
click at [279, 97] on div "Creation icon 3D IA" at bounding box center [282, 89] width 54 height 30
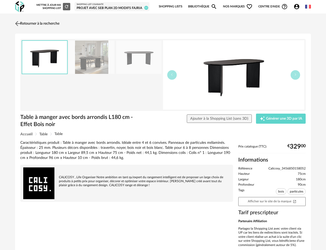
click at [17, 23] on img at bounding box center [18, 24] width 8 height 8
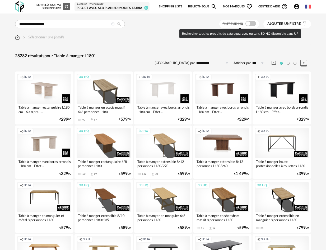
click at [251, 24] on span at bounding box center [251, 23] width 11 height 5
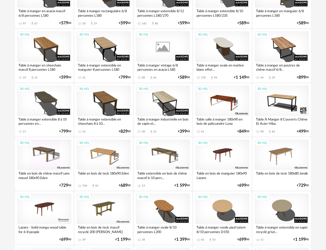
scroll to position [97, 0]
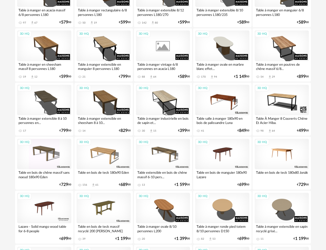
click at [274, 157] on div "3D HQ" at bounding box center [282, 154] width 54 height 30
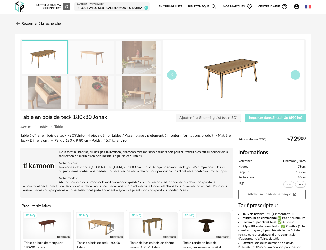
click at [258, 119] on span "Importer dans SketchUp (590 ko)" at bounding box center [275, 118] width 53 height 4
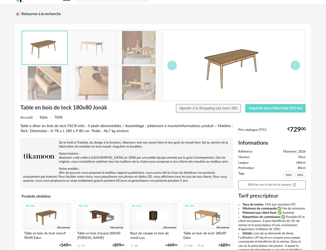
scroll to position [36, 0]
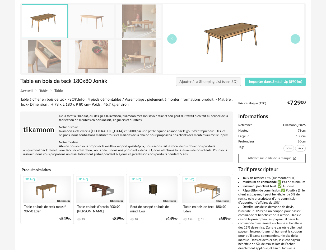
click at [97, 190] on div "3D HQ" at bounding box center [100, 190] width 49 height 28
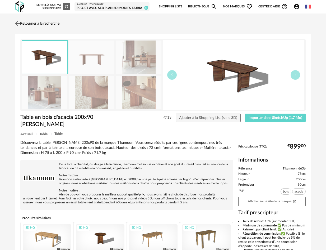
click at [17, 21] on img at bounding box center [18, 24] width 8 height 8
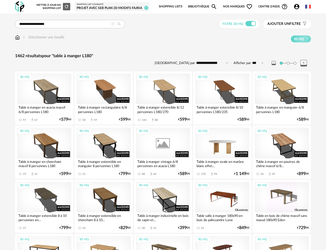
click at [235, 145] on div "3D HQ" at bounding box center [222, 143] width 54 height 30
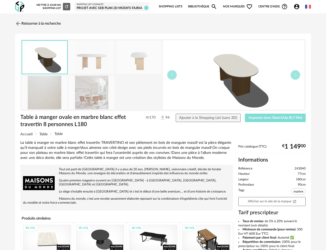
click at [251, 117] on span "Importer dans SketchUp (8,7 Mo)" at bounding box center [276, 118] width 54 height 4
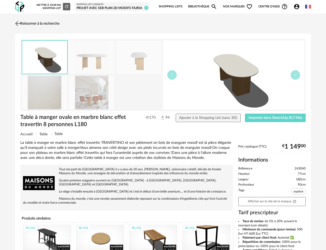
click at [19, 22] on img at bounding box center [18, 24] width 8 height 8
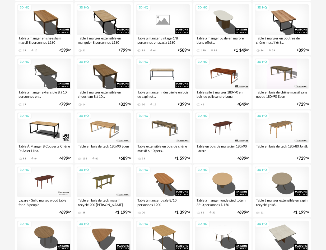
scroll to position [124, 0]
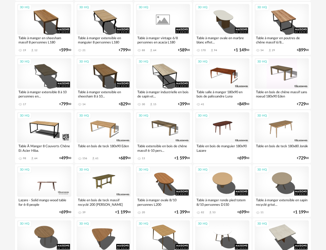
click at [58, 186] on div "3D HQ" at bounding box center [44, 181] width 54 height 30
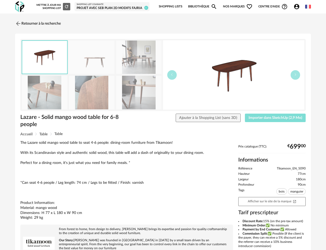
click at [285, 119] on span "Importer dans SketchUp (2,9 Mo)" at bounding box center [276, 118] width 54 height 4
click at [17, 21] on img at bounding box center [18, 24] width 8 height 8
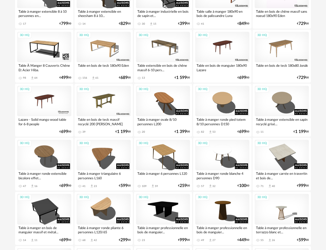
scroll to position [171, 0]
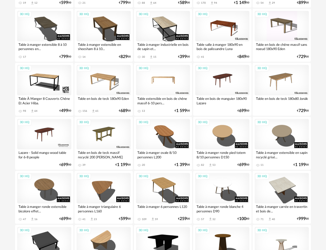
click at [167, 78] on div "3D HQ" at bounding box center [163, 80] width 54 height 30
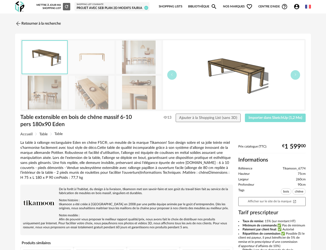
click at [267, 113] on button "Importer dans SketchUp (1,2 Mo)" at bounding box center [275, 117] width 61 height 8
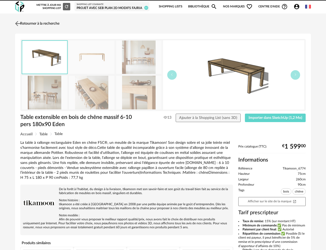
click at [38, 24] on link "Retourner à la recherche" at bounding box center [37, 24] width 46 height 12
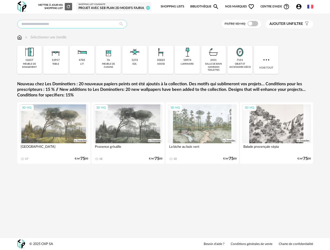
click at [46, 23] on input "text" at bounding box center [72, 24] width 110 height 8
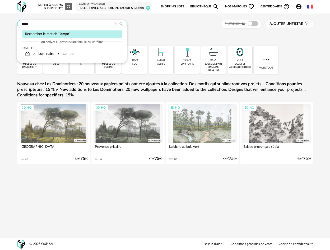
type input "*****"
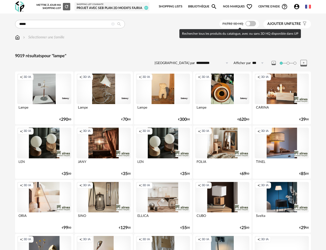
click at [250, 25] on span at bounding box center [251, 23] width 11 height 5
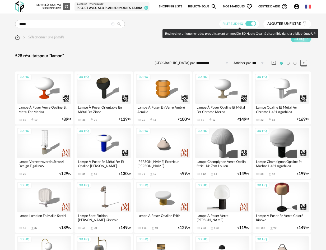
click at [226, 204] on div "3D HQ" at bounding box center [222, 197] width 54 height 30
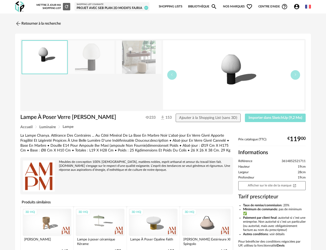
click at [256, 117] on span "Importer dans SketchUp (9,2 Mo)" at bounding box center [276, 118] width 54 height 4
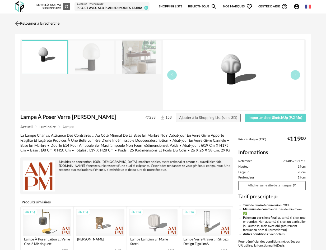
click at [24, 23] on link "Retourner à la recherche" at bounding box center [37, 24] width 46 height 12
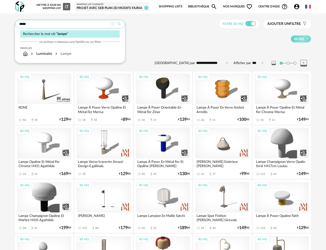
drag, startPoint x: 51, startPoint y: 25, endPoint x: 55, endPoint y: 25, distance: 3.7
click at [51, 25] on input "*****" at bounding box center [70, 24] width 110 height 8
click at [113, 23] on icon at bounding box center [112, 23] width 3 height 3
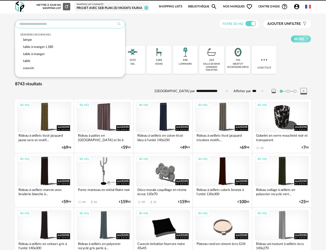
click at [71, 28] on input "text" at bounding box center [70, 24] width 110 height 8
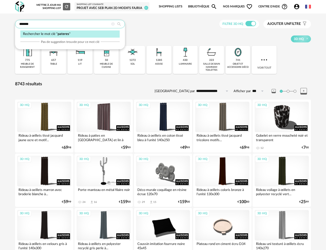
type input "*******"
type input "**********"
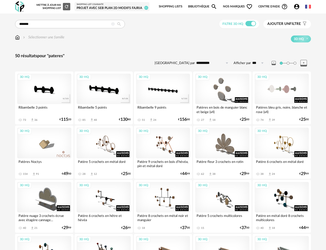
click at [284, 84] on div "3D HQ" at bounding box center [282, 89] width 54 height 30
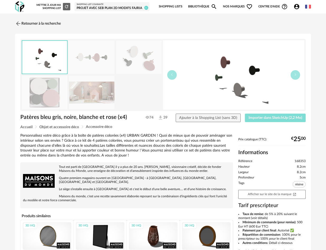
click at [265, 116] on span "Importer dans SketchUp (2,2 Mo)" at bounding box center [276, 118] width 54 height 4
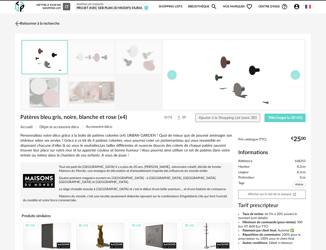
click at [30, 22] on link "Retourner à la recherche" at bounding box center [37, 24] width 46 height 12
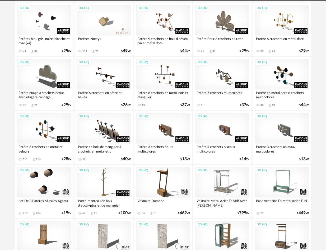
scroll to position [124, 0]
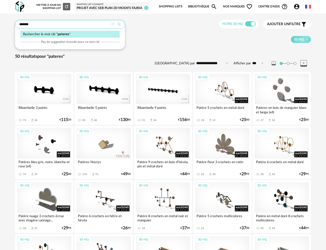
click at [83, 24] on input "*******" at bounding box center [70, 24] width 110 height 8
click at [25, 24] on input "*******" at bounding box center [70, 24] width 110 height 8
type input "******"
type input "**********"
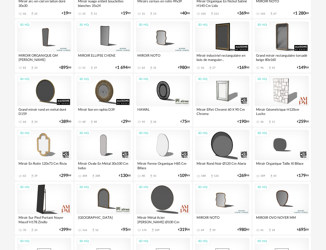
scroll to position [147, 0]
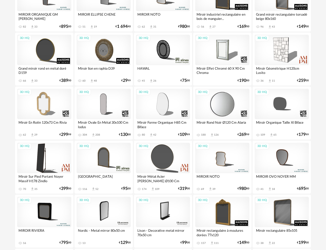
click at [224, 108] on div "3D HQ" at bounding box center [222, 104] width 54 height 30
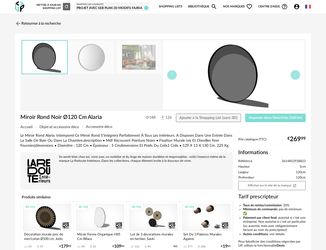
click at [254, 119] on span "Importer dans SketchUp (560 ko)" at bounding box center [275, 118] width 53 height 4
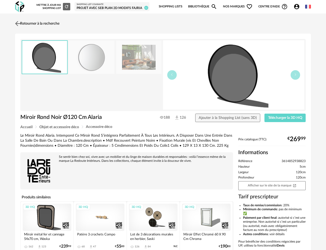
click at [46, 24] on link "Retourner à la recherche" at bounding box center [37, 24] width 46 height 12
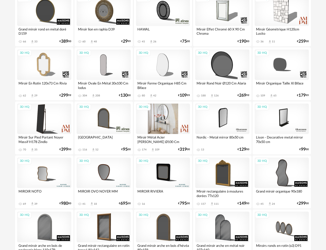
scroll to position [232, 0]
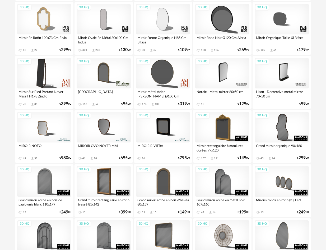
click at [104, 124] on div "3D HQ" at bounding box center [104, 127] width 54 height 30
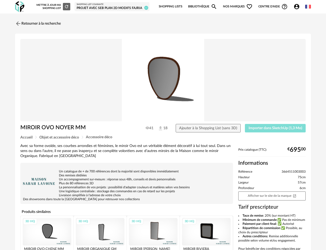
click at [277, 129] on span "Importer dans SketchUp (1,3 Mo)" at bounding box center [276, 128] width 54 height 4
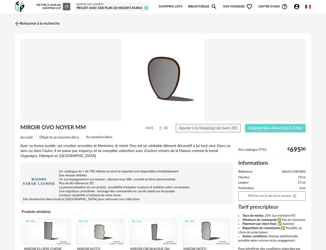
click at [52, 22] on link "Retourner à la recherche" at bounding box center [37, 24] width 46 height 12
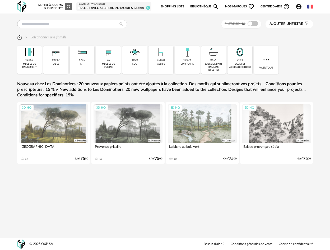
click at [232, 6] on span "Nos marques Heart Outline icon" at bounding box center [240, 6] width 30 height 11
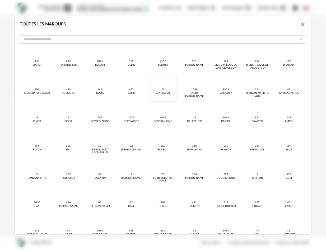
scroll to position [169, 0]
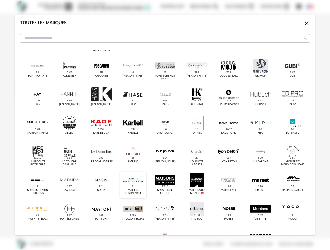
click at [136, 181] on div "dialog" at bounding box center [133, 180] width 21 height 14
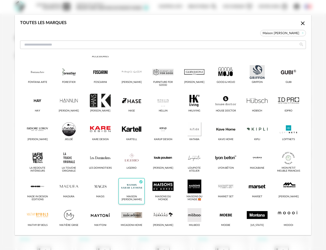
scroll to position [175, 0]
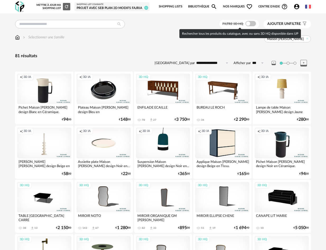
click at [251, 24] on span at bounding box center [251, 23] width 11 height 5
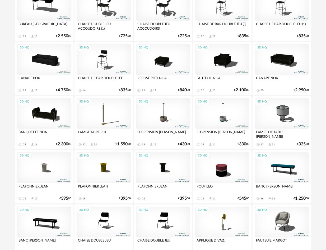
scroll to position [251, 0]
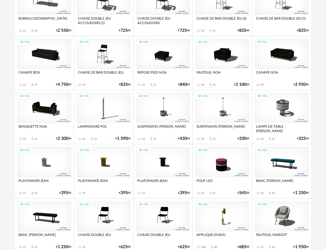
click at [280, 107] on div "3D HQ" at bounding box center [282, 108] width 54 height 30
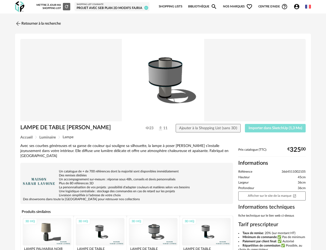
click at [272, 132] on button "Importer dans SketchUp (1,3 Mo)" at bounding box center [275, 128] width 61 height 8
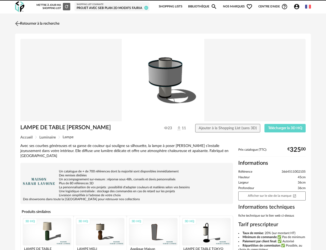
click at [45, 24] on link "Retourner à la recherche" at bounding box center [37, 24] width 46 height 12
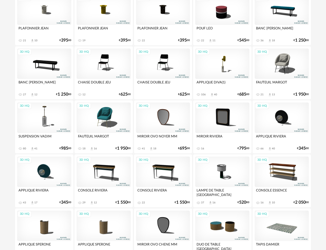
scroll to position [411, 0]
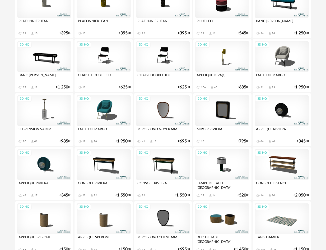
click at [222, 164] on div "3D HQ" at bounding box center [222, 164] width 54 height 30
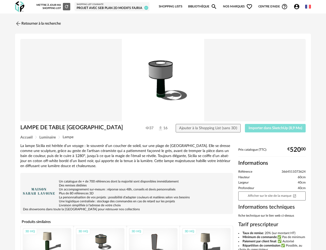
click at [265, 127] on span "Importer dans SketchUp (8,9 Mo)" at bounding box center [276, 128] width 54 height 4
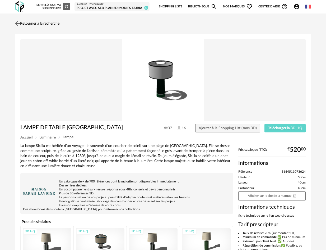
click at [29, 24] on link "Retourner à la recherche" at bounding box center [37, 24] width 46 height 12
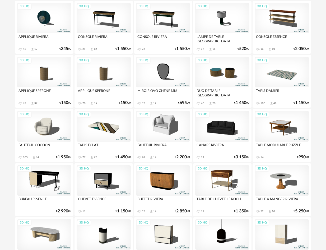
scroll to position [558, 0]
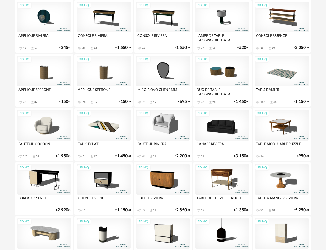
click at [105, 74] on div "3D HQ" at bounding box center [104, 71] width 54 height 30
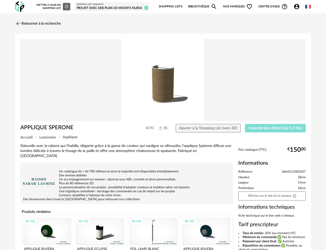
click at [260, 127] on span "Importer dans SketchUp (1,7 Mo)" at bounding box center [276, 128] width 54 height 4
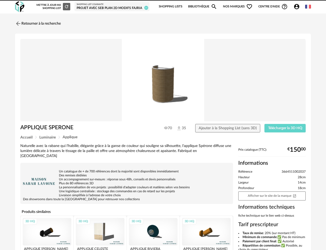
click at [31, 22] on link "Retourner à la recherche" at bounding box center [38, 24] width 46 height 12
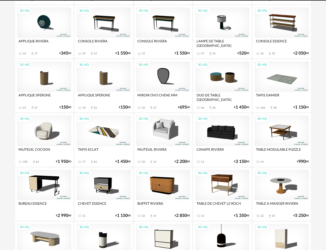
scroll to position [610, 0]
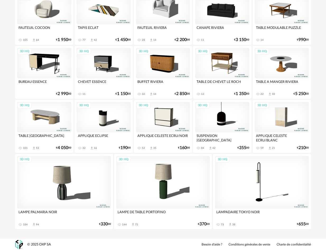
scroll to position [675, 0]
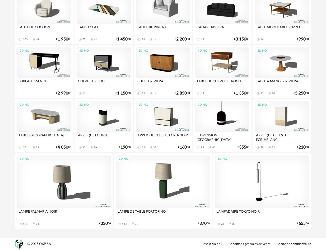
click at [164, 175] on div "3D HQ" at bounding box center [163, 181] width 94 height 53
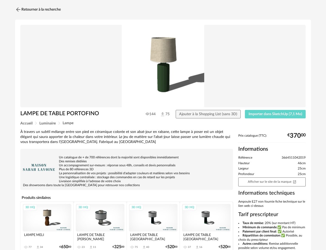
scroll to position [19, 0]
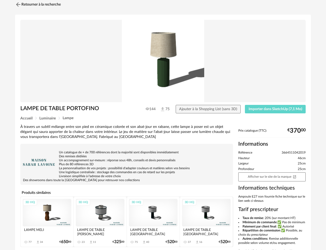
click at [55, 215] on div "3D HQ" at bounding box center [47, 213] width 49 height 28
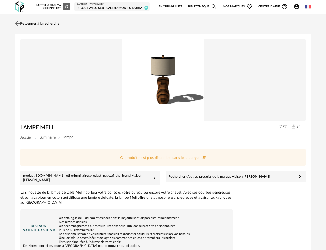
click at [22, 24] on link "Retourner à la recherche" at bounding box center [37, 24] width 46 height 12
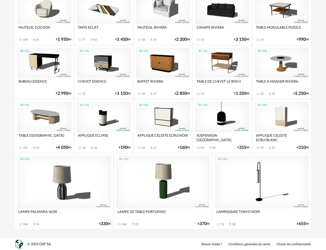
scroll to position [675, 0]
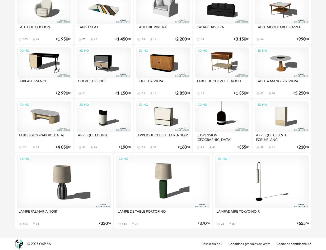
click at [65, 183] on div "3D HQ" at bounding box center [64, 181] width 94 height 53
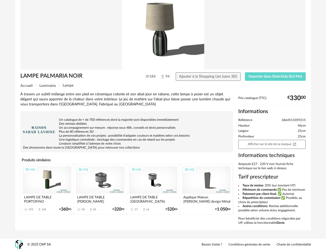
scroll to position [52, 0]
click at [261, 76] on span "Importer dans SketchUp (8,4 Mo)" at bounding box center [276, 76] width 54 height 4
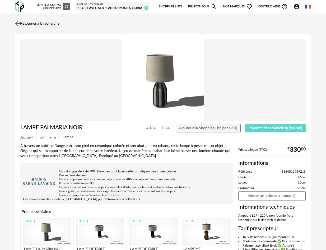
click at [33, 24] on link "Retourner à la recherche" at bounding box center [37, 24] width 46 height 12
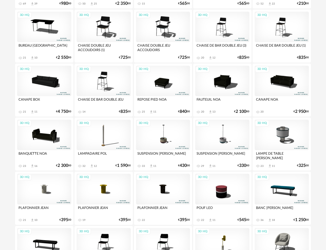
scroll to position [240, 0]
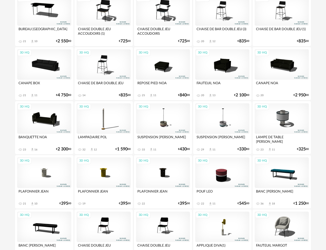
click at [223, 174] on div "3D HQ" at bounding box center [222, 172] width 54 height 30
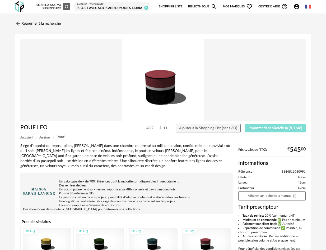
click at [257, 132] on button "Importer dans SketchUp (8,3 Mo)" at bounding box center [275, 128] width 61 height 8
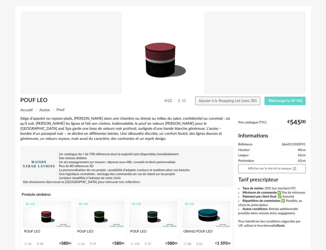
scroll to position [51, 0]
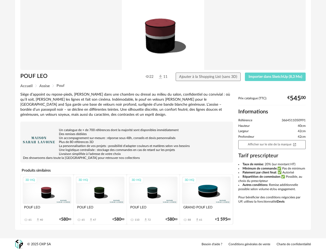
click at [108, 191] on div "3D HQ" at bounding box center [100, 190] width 49 height 28
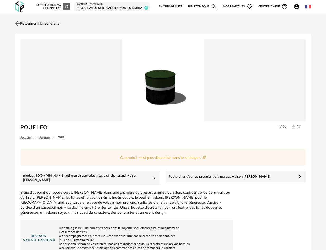
click at [30, 22] on link "Retourner à la recherche" at bounding box center [37, 24] width 46 height 12
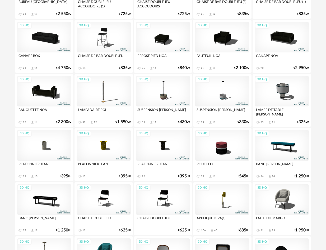
scroll to position [268, 0]
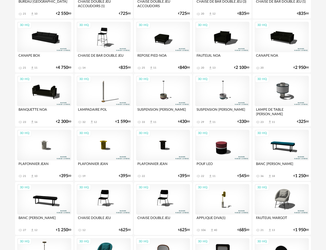
click at [220, 155] on div "3D HQ" at bounding box center [222, 145] width 54 height 30
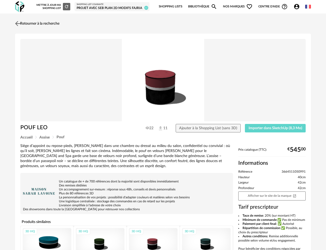
click at [39, 22] on link "Retourner à la recherche" at bounding box center [37, 24] width 46 height 12
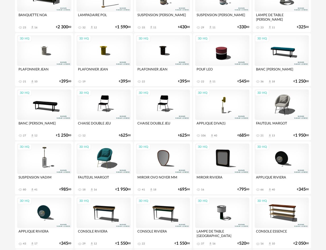
scroll to position [462, 0]
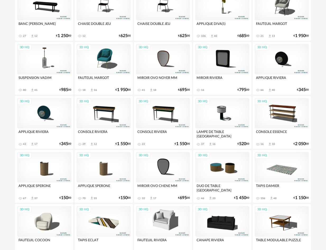
click at [221, 168] on div "3D HQ" at bounding box center [222, 167] width 54 height 30
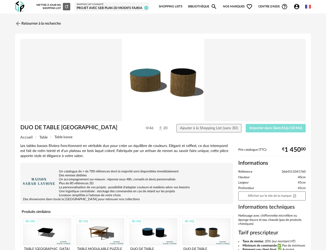
click at [269, 127] on span "Importer dans SketchUp (18 Mo)" at bounding box center [276, 128] width 53 height 4
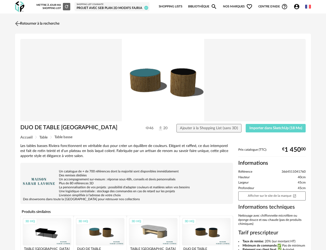
click at [37, 22] on link "Retourner à la recherche" at bounding box center [37, 24] width 46 height 12
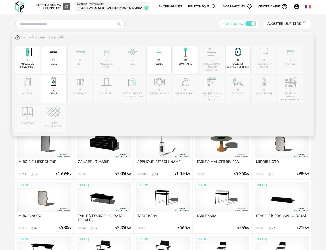
click at [240, 67] on div "objet et accessoire déco" at bounding box center [239, 65] width 22 height 6
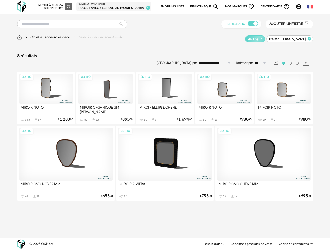
click at [310, 38] on icon at bounding box center [309, 38] width 3 height 3
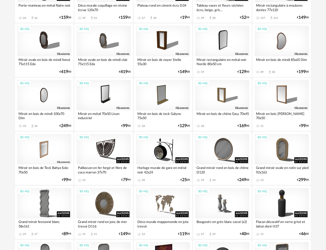
scroll to position [176, 0]
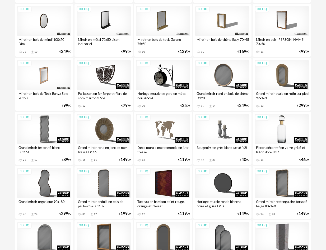
click at [285, 132] on div "3D HQ" at bounding box center [282, 129] width 54 height 30
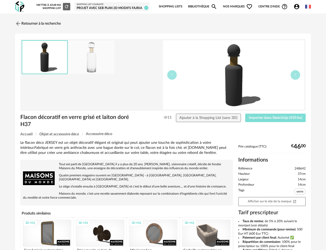
click at [261, 120] on button "Importer dans SketchUp (450 ko)" at bounding box center [275, 117] width 61 height 8
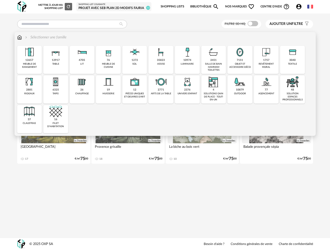
click at [20, 36] on img at bounding box center [19, 37] width 5 height 5
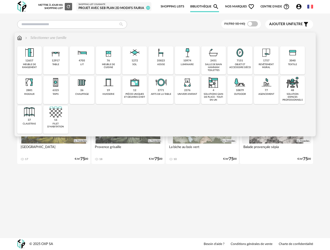
click at [188, 62] on div "10974" at bounding box center [188, 60] width 8 height 3
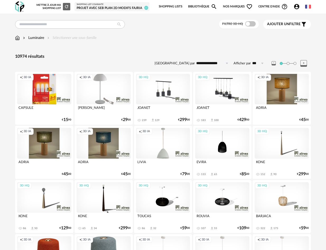
click at [239, 6] on span "Nos marques Heart Outline icon" at bounding box center [238, 6] width 30 height 11
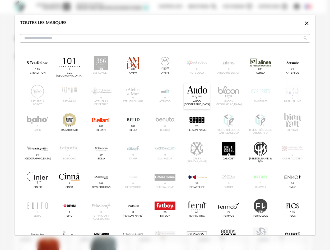
click at [198, 96] on div "dialog" at bounding box center [197, 91] width 21 height 14
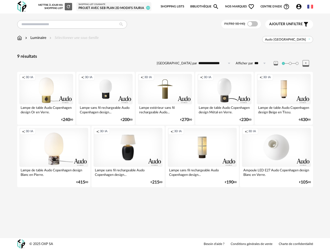
click at [235, 4] on span "Nos marques Heart Outline icon" at bounding box center [240, 6] width 30 height 11
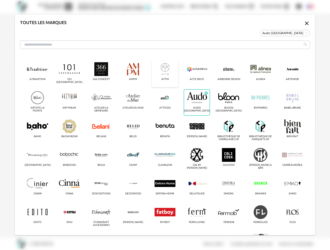
click at [162, 64] on div "dialog" at bounding box center [165, 69] width 21 height 14
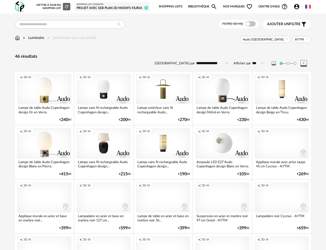
click at [240, 6] on span "Nos marques Heart Outline icon" at bounding box center [238, 6] width 30 height 11
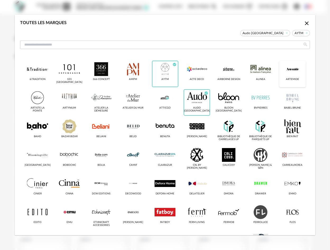
click at [289, 67] on div "dialog" at bounding box center [292, 69] width 21 height 14
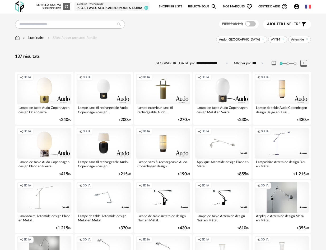
click at [206, 6] on link "Bibliothèque Magnify icon" at bounding box center [202, 6] width 29 height 11
click at [199, 5] on link "Bibliothèque Magnify icon" at bounding box center [202, 6] width 29 height 11
click at [197, 6] on link "Bibliothèque Magnify icon" at bounding box center [202, 6] width 29 height 11
click at [308, 39] on icon at bounding box center [307, 38] width 3 height 3
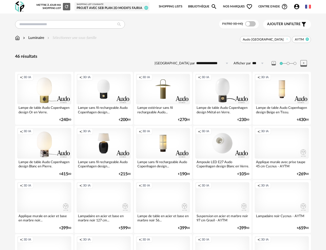
click at [308, 39] on icon at bounding box center [307, 38] width 3 height 3
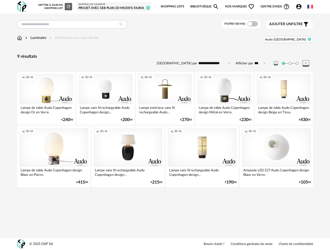
click at [310, 39] on icon at bounding box center [309, 38] width 3 height 3
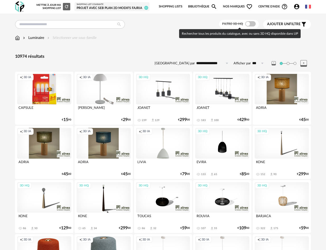
click at [251, 24] on span at bounding box center [250, 23] width 11 height 5
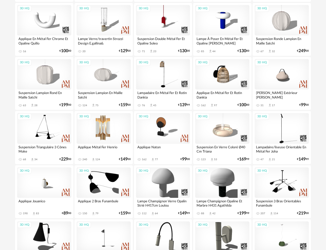
scroll to position [412, 0]
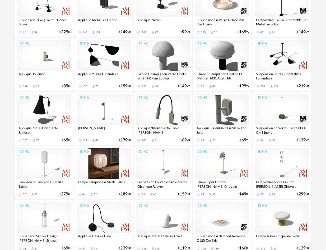
click at [107, 157] on div "3D HQ" at bounding box center [104, 163] width 54 height 30
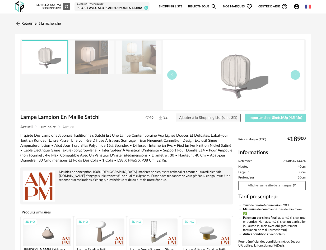
click at [266, 116] on span "Importer dans SketchUp (4,5 Mo)" at bounding box center [276, 118] width 54 height 4
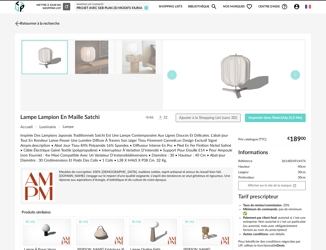
click at [26, 22] on link "Retourner à la recherche" at bounding box center [37, 24] width 46 height 12
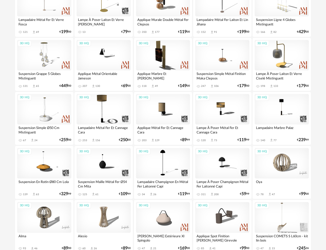
scroll to position [801, 0]
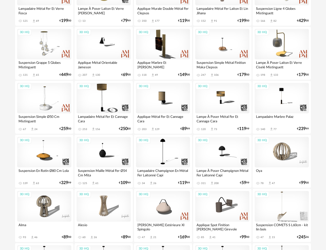
click at [285, 155] on div "3D HQ" at bounding box center [282, 152] width 54 height 30
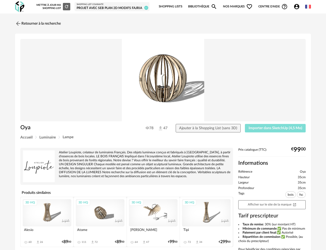
click at [268, 128] on span "Importer dans SketchUp (4,5 Mo)" at bounding box center [276, 128] width 54 height 4
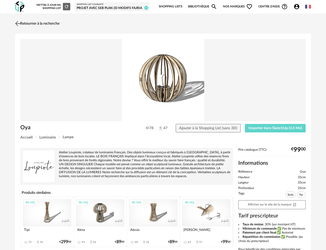
click at [17, 22] on img at bounding box center [18, 24] width 8 height 8
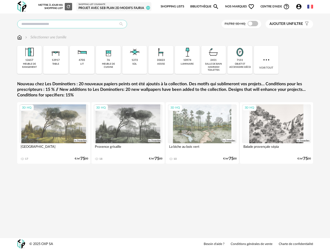
click at [56, 26] on input "text" at bounding box center [72, 24] width 110 height 8
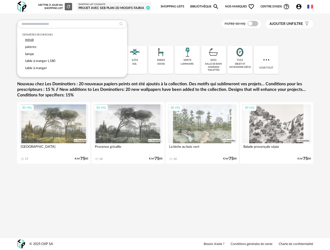
click at [30, 40] on span "miroir" at bounding box center [29, 39] width 9 height 3
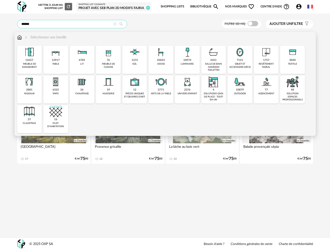
type input "******"
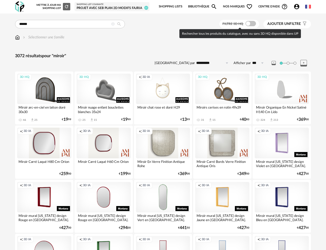
click at [252, 25] on span at bounding box center [251, 23] width 11 height 5
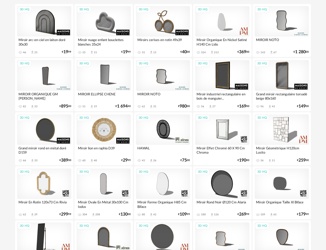
scroll to position [70, 0]
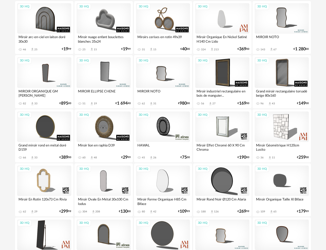
click at [163, 71] on div "3D HQ" at bounding box center [163, 72] width 54 height 30
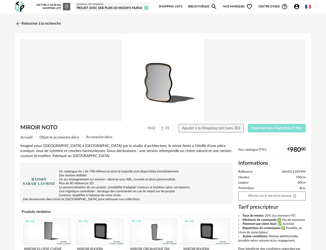
click at [277, 128] on span "Importer dans SketchUp (7 Mo)" at bounding box center [277, 128] width 51 height 4
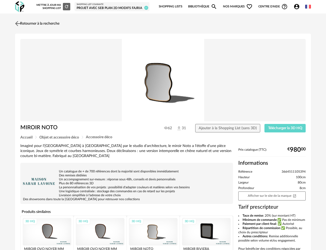
click at [44, 22] on link "Retourner à la recherche" at bounding box center [37, 24] width 46 height 12
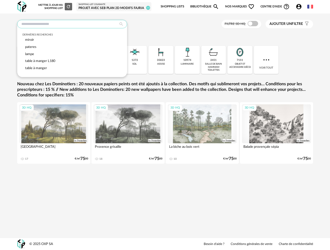
click at [48, 24] on input "text" at bounding box center [72, 24] width 110 height 8
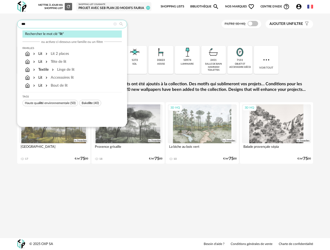
type input "***"
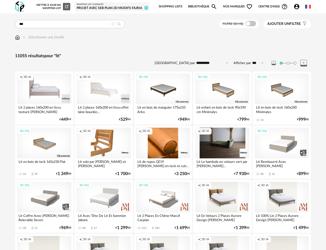
click at [48, 85] on div "Creation icon 3D IA" at bounding box center [44, 89] width 54 height 30
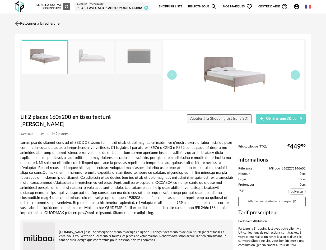
click at [39, 23] on link "Retourner à la recherche" at bounding box center [37, 24] width 46 height 12
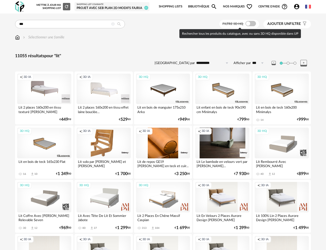
click at [251, 23] on span at bounding box center [251, 23] width 11 height 5
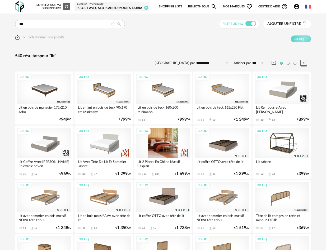
click at [156, 143] on div "3D HQ" at bounding box center [163, 143] width 54 height 30
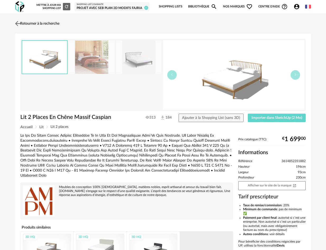
click at [19, 23] on img at bounding box center [18, 24] width 8 height 8
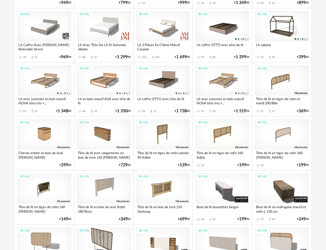
scroll to position [39, 0]
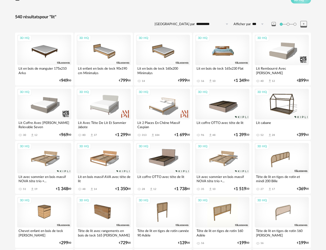
click at [216, 52] on div "3D HQ" at bounding box center [222, 50] width 54 height 30
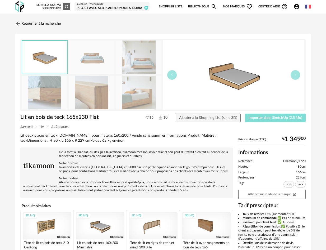
click at [263, 119] on span "Importer dans SketchUp (2,5 Mo)" at bounding box center [276, 118] width 54 height 4
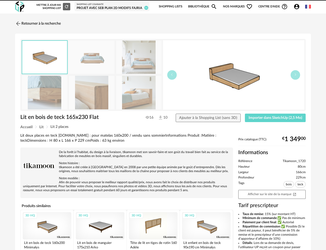
drag, startPoint x: 46, startPoint y: 87, endPoint x: 117, endPoint y: 90, distance: 71.5
click at [46, 87] on img at bounding box center [45, 93] width 46 height 34
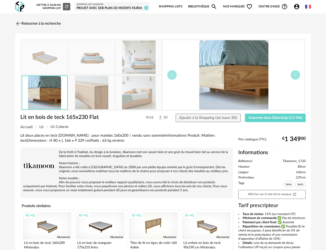
click at [125, 89] on img at bounding box center [139, 93] width 46 height 34
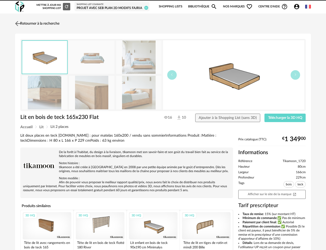
click at [33, 21] on link "Retourner à la recherche" at bounding box center [37, 24] width 46 height 12
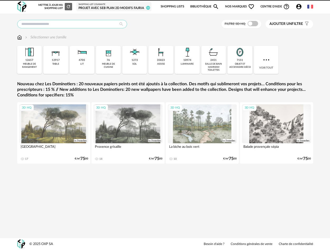
click at [51, 27] on input "text" at bounding box center [72, 24] width 110 height 8
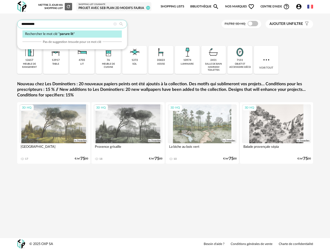
type input "**********"
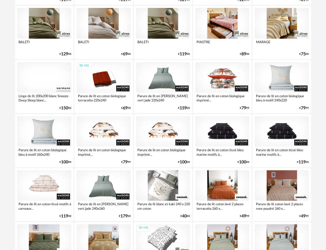
scroll to position [182, 0]
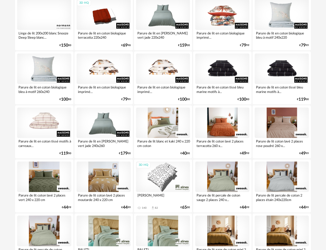
click at [165, 122] on div at bounding box center [163, 122] width 54 height 30
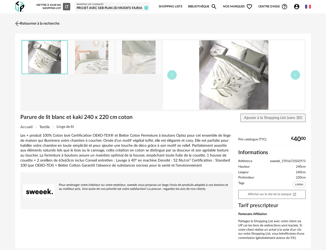
click at [32, 22] on link "Retourner à la recherche" at bounding box center [37, 24] width 46 height 12
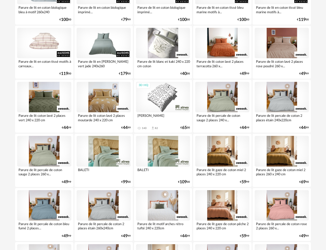
scroll to position [263, 0]
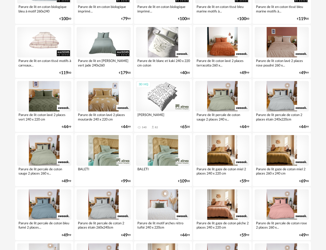
click at [161, 93] on div "3D HQ" at bounding box center [163, 96] width 54 height 30
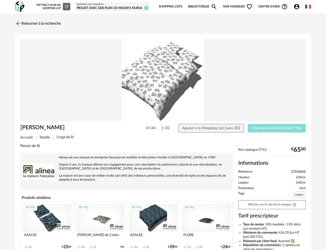
click at [260, 128] on span "Importer dans SketchUp (7 Mo)" at bounding box center [277, 128] width 51 height 4
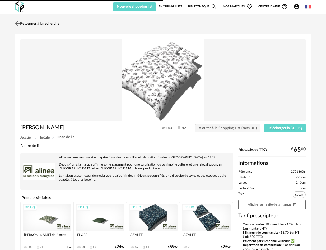
click at [41, 21] on link "Retourner à la recherche" at bounding box center [37, 24] width 46 height 12
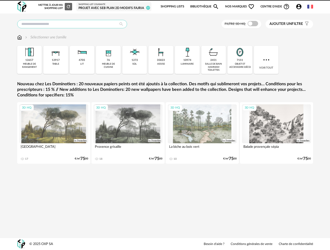
click at [69, 25] on input "text" at bounding box center [72, 24] width 110 height 8
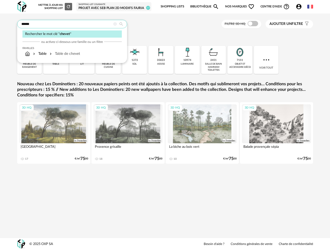
type input "******"
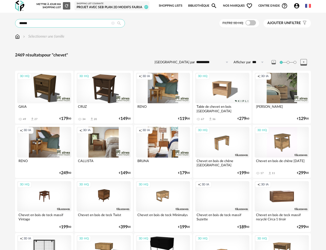
scroll to position [1, 0]
click at [227, 84] on div "3D HQ" at bounding box center [222, 87] width 54 height 30
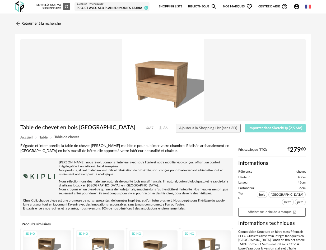
click at [258, 125] on button "Importer dans SketchUp (2,5 Mo)" at bounding box center [275, 128] width 61 height 8
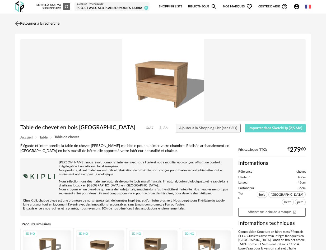
click at [39, 22] on link "Retourner à la recherche" at bounding box center [37, 24] width 46 height 12
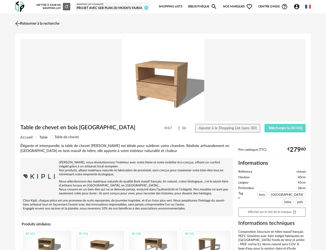
click at [44, 23] on link "Retourner à la recherche" at bounding box center [37, 24] width 46 height 12
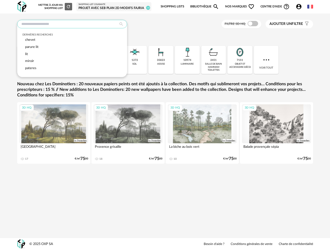
click at [44, 22] on input "text" at bounding box center [72, 24] width 110 height 8
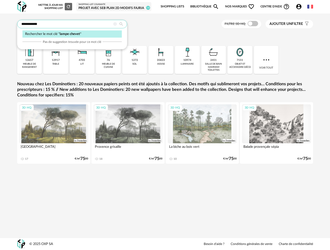
type input "**********"
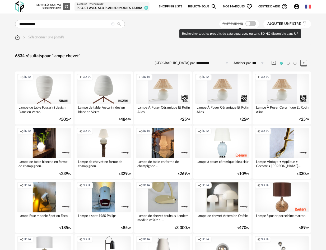
click at [251, 22] on span at bounding box center [251, 23] width 11 height 5
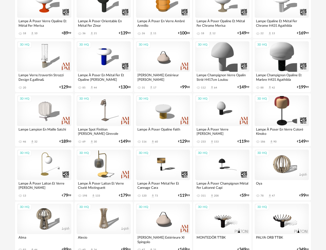
scroll to position [316, 0]
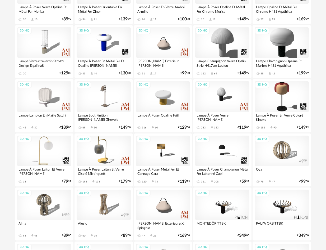
click at [49, 159] on div "3D HQ" at bounding box center [44, 150] width 54 height 30
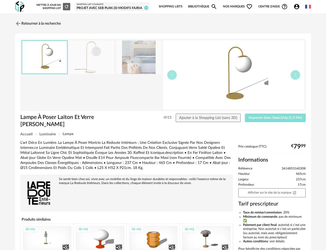
click at [259, 118] on span "Importer dans SketchUp (1,3 Mo)" at bounding box center [276, 118] width 54 height 4
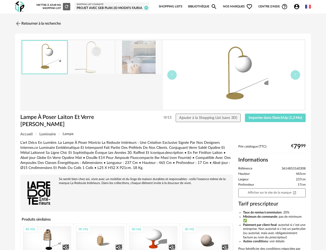
click at [20, 7] on img at bounding box center [19, 6] width 9 height 11
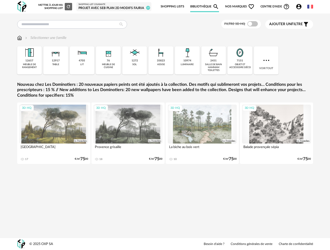
click at [67, 20] on div "Filtre 3D HQ Ajouter un filtre s Filter icon Filtrer par : Sélectionner une fam…" at bounding box center [165, 95] width 330 height 165
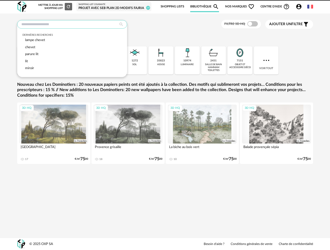
click at [66, 22] on input "text" at bounding box center [72, 24] width 110 height 8
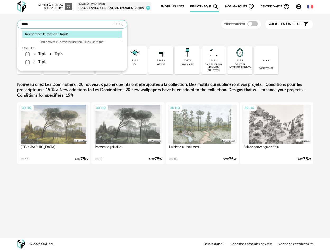
type input "*****"
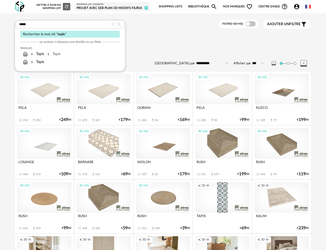
click at [156, 55] on div "11680 résultats pour "tapis"" at bounding box center [163, 57] width 296 height 6
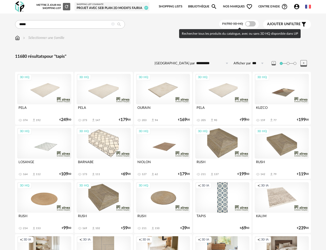
click at [252, 24] on span at bounding box center [250, 23] width 11 height 5
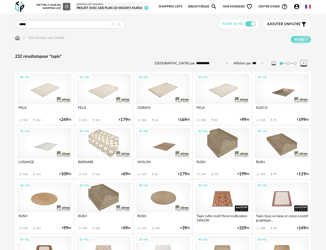
scroll to position [231, 0]
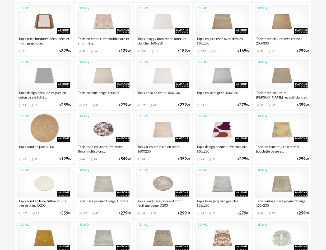
click at [43, 133] on div "3D HQ" at bounding box center [44, 128] width 54 height 30
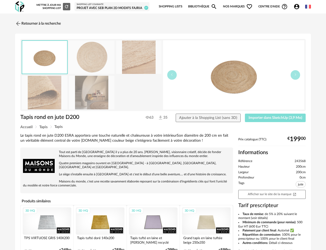
click at [251, 117] on span "Importer dans SketchUp (3,9 Mo)" at bounding box center [276, 118] width 54 height 4
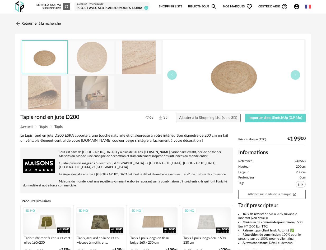
click at [19, 7] on img at bounding box center [19, 6] width 9 height 11
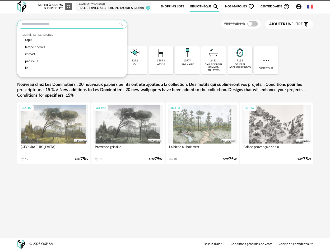
click at [33, 23] on input "text" at bounding box center [72, 24] width 110 height 8
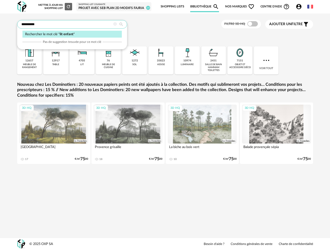
type input "**********"
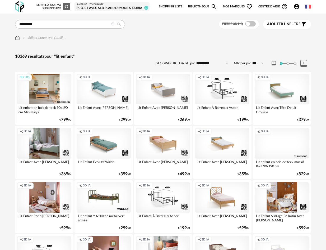
click at [48, 93] on div "3D HQ" at bounding box center [44, 89] width 54 height 30
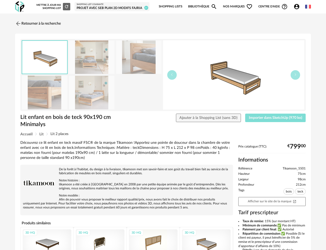
click at [274, 116] on span "Importer dans SketchUp (970 ko)" at bounding box center [275, 118] width 53 height 4
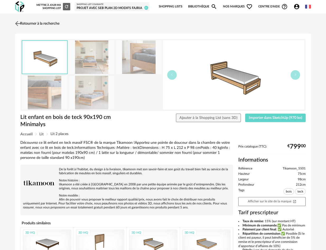
click at [23, 24] on link "Retourner à la recherche" at bounding box center [37, 24] width 46 height 12
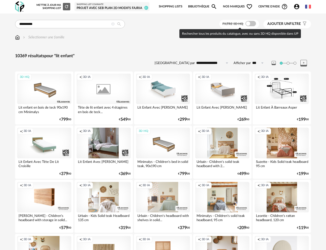
click at [249, 23] on span at bounding box center [251, 23] width 11 height 5
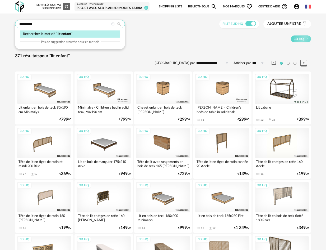
click at [35, 22] on input "**********" at bounding box center [70, 24] width 110 height 8
type input "**********"
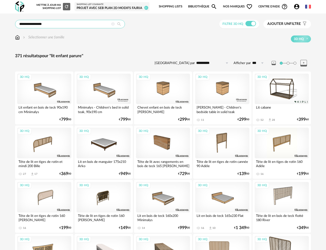
drag, startPoint x: 23, startPoint y: 24, endPoint x: 12, endPoint y: 21, distance: 11.2
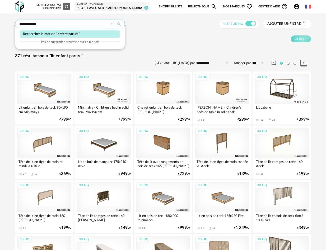
type input "**********"
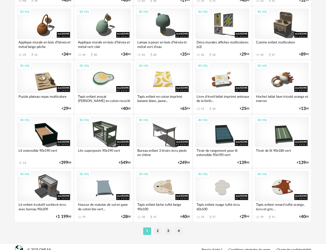
scroll to position [935, 0]
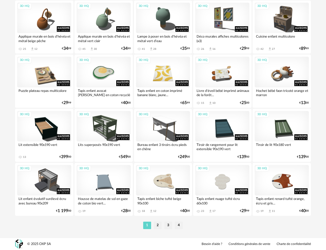
click at [157, 222] on li "2" at bounding box center [158, 224] width 8 height 7
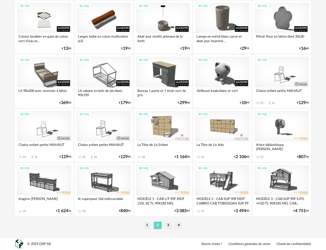
scroll to position [935, 0]
click at [145, 223] on li "1" at bounding box center [147, 224] width 8 height 7
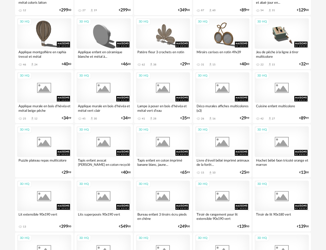
scroll to position [935, 0]
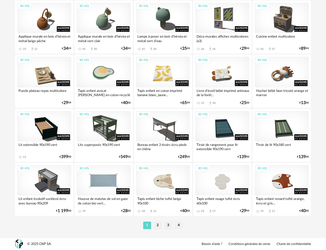
click at [103, 181] on div "3D HQ" at bounding box center [104, 180] width 54 height 30
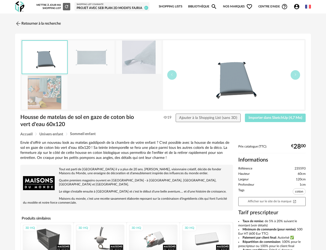
click at [275, 119] on span "Importer dans SketchUp (4,7 Mo)" at bounding box center [276, 118] width 54 height 4
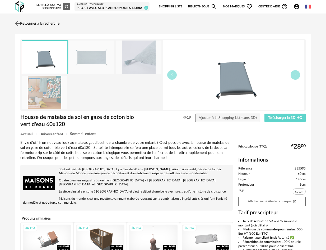
click at [24, 23] on link "Retourner à la recherche" at bounding box center [37, 24] width 46 height 12
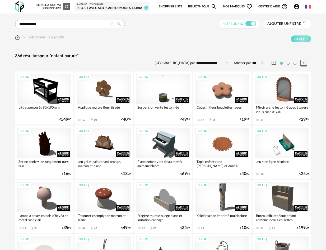
click at [28, 24] on input "**********" at bounding box center [70, 24] width 110 height 8
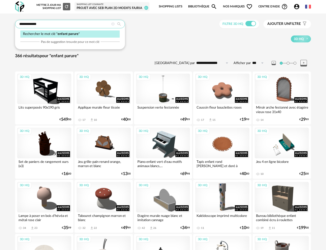
click at [28, 24] on input "**********" at bounding box center [70, 24] width 110 height 8
type input "******"
type input "**********"
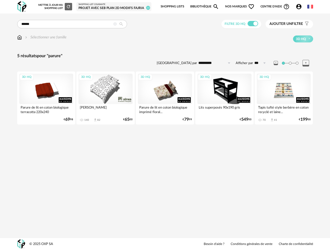
click at [104, 84] on div "3D HQ" at bounding box center [106, 89] width 54 height 30
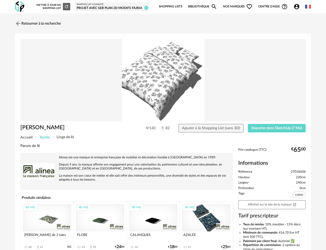
click at [45, 137] on span "Textile" at bounding box center [44, 137] width 10 height 4
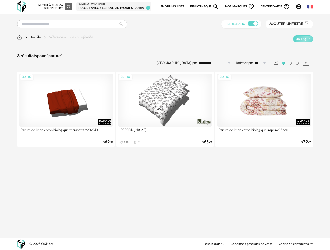
click at [251, 103] on div "3D HQ" at bounding box center [264, 100] width 94 height 53
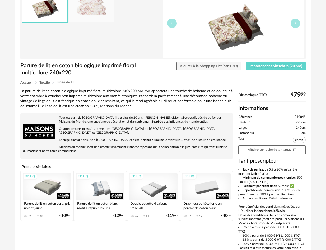
scroll to position [97, 0]
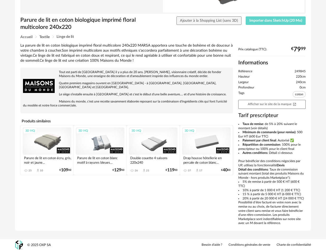
click at [102, 138] on div "3D HQ" at bounding box center [100, 141] width 49 height 28
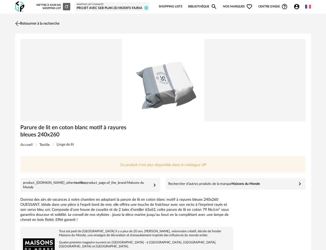
click at [36, 23] on link "Retourner à la recherche" at bounding box center [37, 24] width 46 height 12
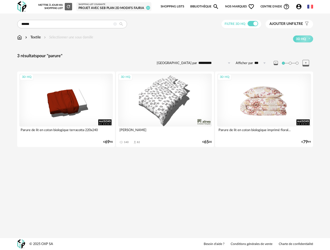
click at [269, 102] on div "3D HQ" at bounding box center [264, 100] width 94 height 53
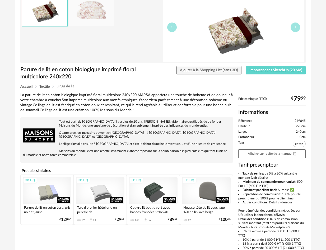
scroll to position [91, 0]
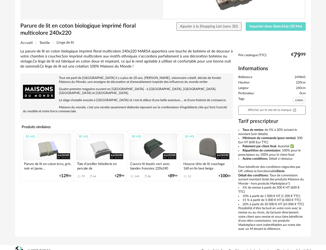
click at [49, 150] on div "3D HQ" at bounding box center [47, 147] width 49 height 28
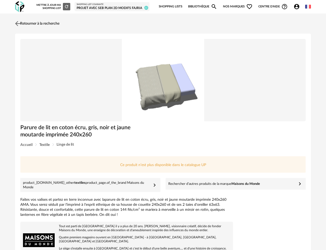
click at [43, 22] on link "Retourner à la recherche" at bounding box center [37, 24] width 46 height 12
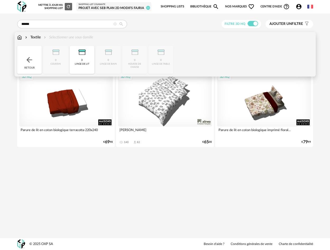
click at [37, 38] on div "Textile" at bounding box center [32, 37] width 17 height 5
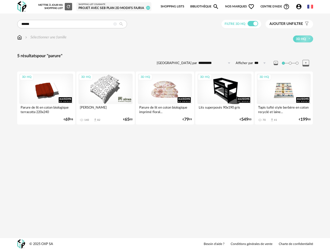
click at [169, 91] on div "3D HQ" at bounding box center [165, 89] width 54 height 30
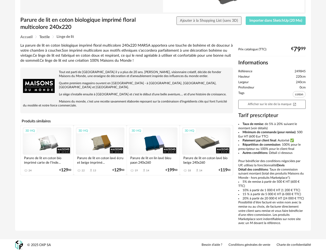
scroll to position [98, 0]
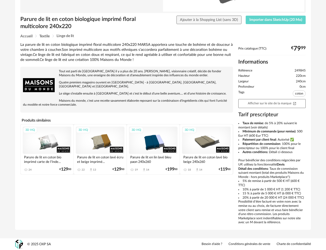
click at [48, 135] on div "3D HQ" at bounding box center [47, 140] width 49 height 28
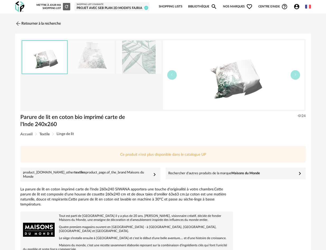
click at [97, 61] on img at bounding box center [92, 57] width 46 height 34
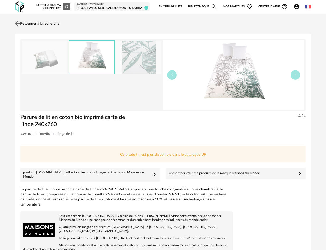
click at [24, 22] on link "Retourner à la recherche" at bounding box center [37, 24] width 46 height 12
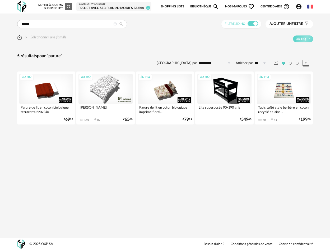
click at [114, 89] on div "3D HQ" at bounding box center [106, 89] width 54 height 30
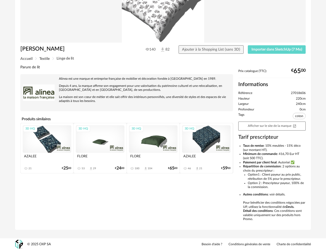
scroll to position [69, 0]
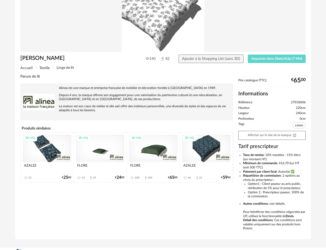
click at [161, 150] on div "3D HQ" at bounding box center [153, 148] width 49 height 28
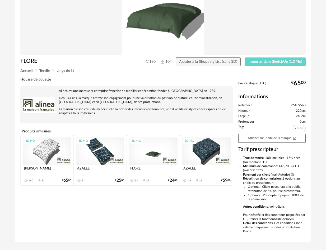
scroll to position [66, 0]
click at [200, 154] on div "3D HQ" at bounding box center [206, 152] width 49 height 28
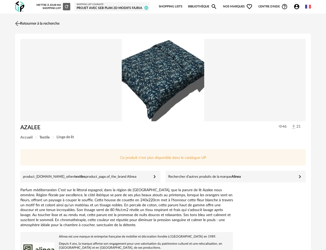
click at [57, 21] on link "Retourner à la recherche" at bounding box center [37, 24] width 46 height 12
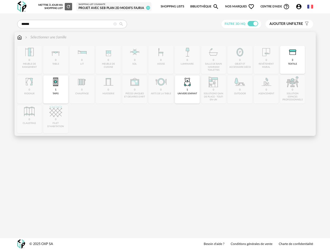
click at [288, 59] on div "3 textile" at bounding box center [292, 60] width 25 height 28
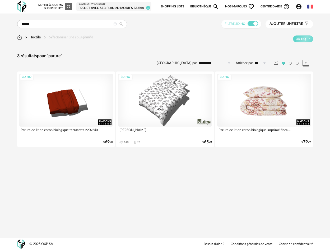
click at [273, 104] on div "3D HQ" at bounding box center [264, 100] width 94 height 53
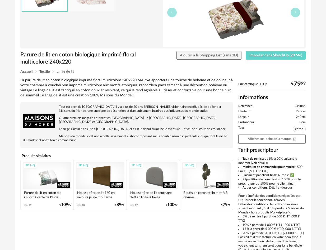
scroll to position [98, 0]
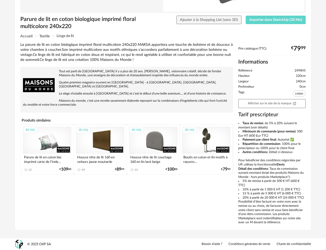
click at [43, 132] on div "3D HQ" at bounding box center [47, 140] width 49 height 28
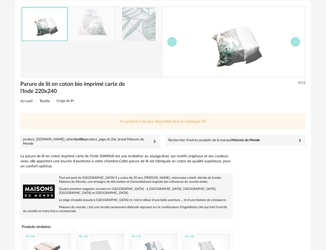
scroll to position [83, 0]
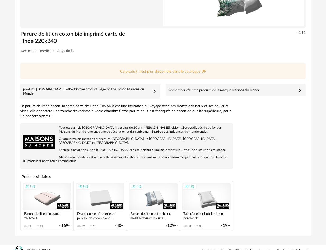
click at [45, 192] on div "3D HQ" at bounding box center [47, 197] width 49 height 28
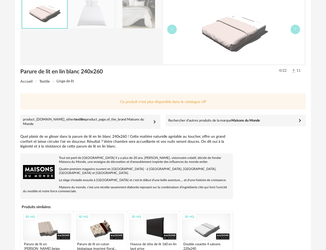
scroll to position [76, 0]
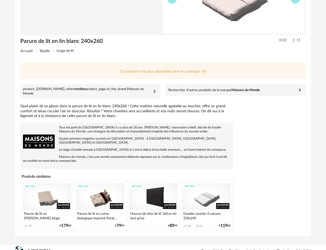
click at [53, 192] on div "3D HQ" at bounding box center [47, 197] width 49 height 28
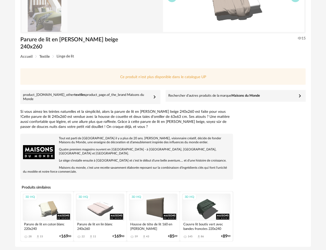
scroll to position [81, 0]
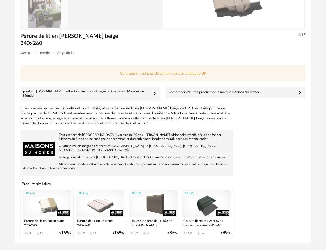
click at [53, 192] on div "3D HQ" at bounding box center [47, 204] width 49 height 28
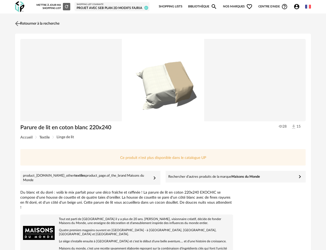
click at [41, 25] on link "Retourner à la recherche" at bounding box center [37, 24] width 46 height 12
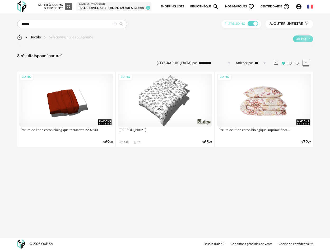
click at [260, 97] on div "3D HQ" at bounding box center [264, 100] width 94 height 53
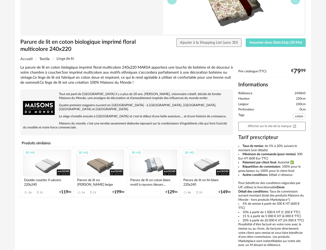
scroll to position [79, 0]
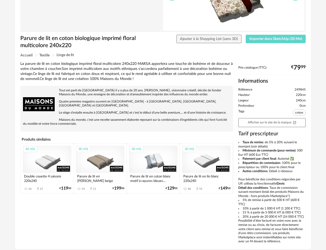
click at [157, 156] on div "3D HQ" at bounding box center [153, 159] width 49 height 28
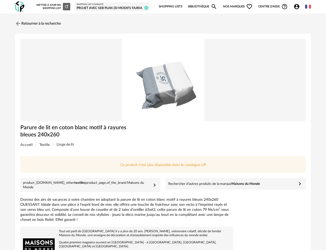
scroll to position [102, 0]
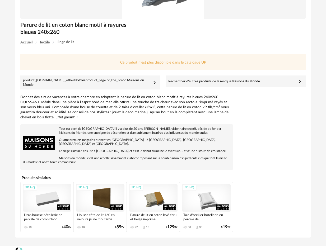
click at [154, 193] on div "3D HQ" at bounding box center [153, 198] width 49 height 28
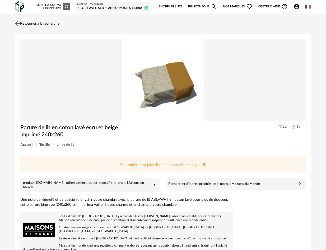
click at [26, 24] on link "Retourner à la recherche" at bounding box center [37, 24] width 46 height 12
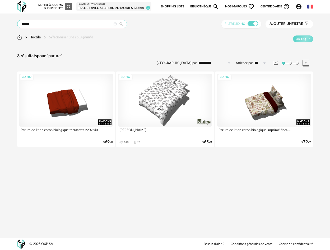
click at [45, 26] on input "******" at bounding box center [72, 24] width 110 height 8
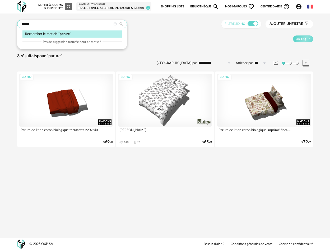
type input "******"
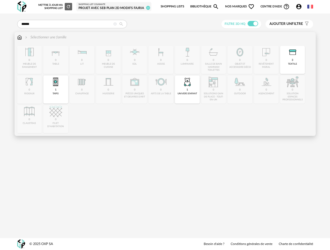
click at [20, 37] on img at bounding box center [19, 37] width 5 height 5
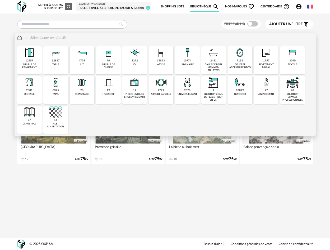
click at [294, 62] on div "3040" at bounding box center [293, 60] width 6 height 3
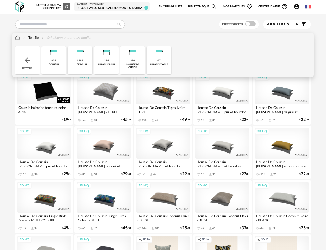
click at [35, 38] on div "Textile" at bounding box center [30, 37] width 17 height 5
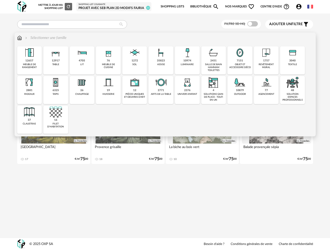
click at [19, 37] on img at bounding box center [19, 37] width 5 height 5
click at [284, 60] on div "3040 textile" at bounding box center [292, 60] width 25 height 28
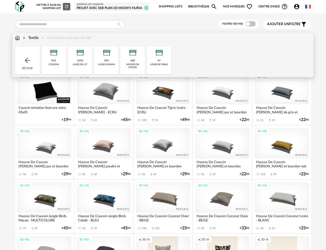
click at [82, 57] on img at bounding box center [80, 52] width 13 height 13
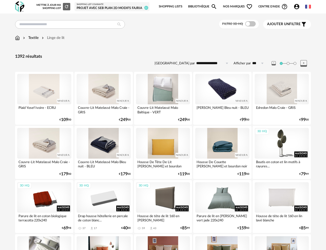
click at [166, 85] on div at bounding box center [163, 89] width 54 height 30
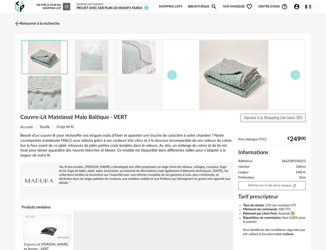
click at [32, 23] on link "Retourner à la recherche" at bounding box center [37, 24] width 46 height 12
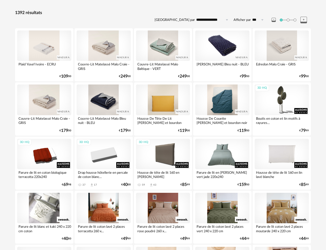
scroll to position [43, 0]
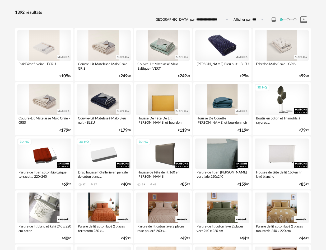
click at [222, 156] on div at bounding box center [222, 153] width 54 height 30
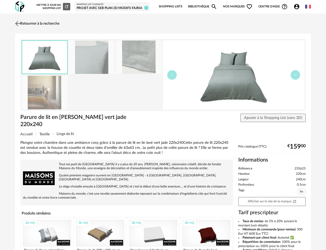
click at [20, 21] on img at bounding box center [18, 24] width 8 height 8
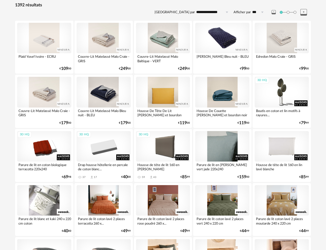
scroll to position [125, 0]
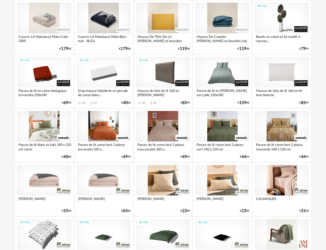
click at [38, 130] on div at bounding box center [44, 126] width 54 height 30
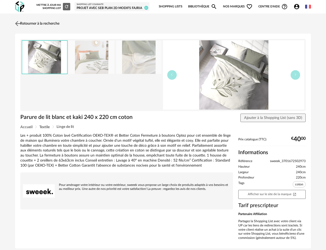
click at [44, 24] on link "Retourner à la recherche" at bounding box center [37, 24] width 46 height 12
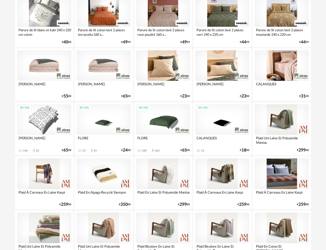
scroll to position [131, 0]
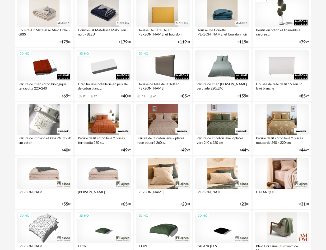
click at [44, 217] on div "3D HQ" at bounding box center [44, 227] width 54 height 30
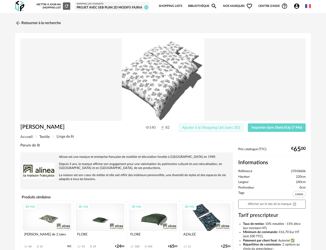
scroll to position [79, 0]
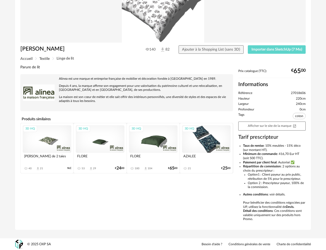
click at [160, 140] on div "3D HQ" at bounding box center [153, 139] width 49 height 28
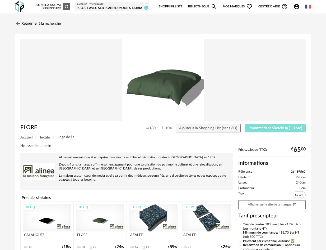
click at [257, 130] on button "Importer dans SketchUp (1,3 Mo)" at bounding box center [275, 128] width 61 height 8
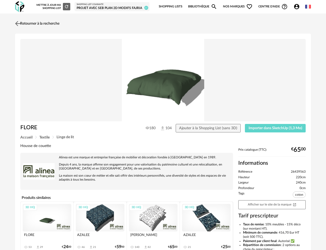
click at [45, 21] on link "Retourner à la recherche" at bounding box center [37, 24] width 46 height 12
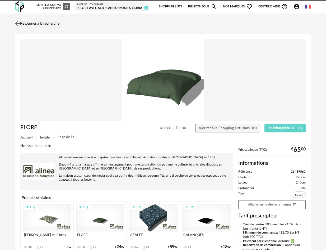
click at [40, 23] on link "Retourner à la recherche" at bounding box center [37, 24] width 46 height 12
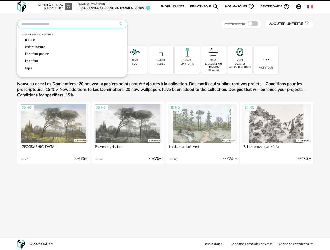
click at [42, 25] on input "text" at bounding box center [72, 24] width 110 height 8
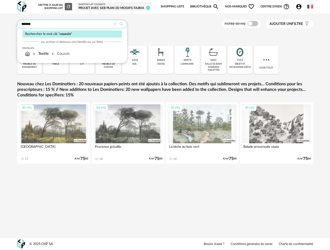
type input "*******"
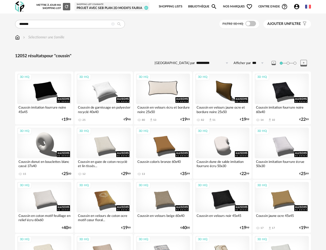
click at [166, 86] on div "3D HQ" at bounding box center [163, 89] width 54 height 30
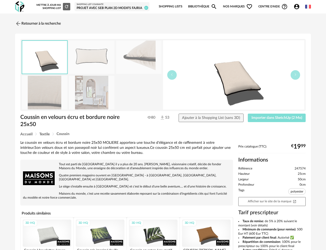
click at [270, 116] on span "Importer dans SketchUp (2 Mo)" at bounding box center [277, 118] width 51 height 4
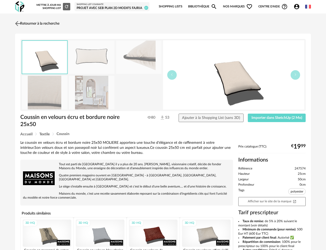
click at [29, 21] on link "Retourner à la recherche" at bounding box center [37, 24] width 46 height 12
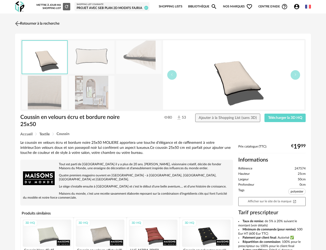
click at [31, 22] on link "Retourner à la recherche" at bounding box center [37, 24] width 46 height 12
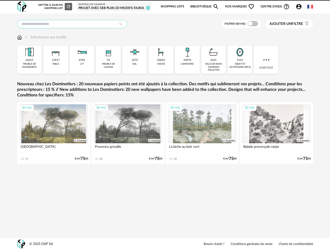
click at [64, 24] on input "text" at bounding box center [72, 24] width 110 height 8
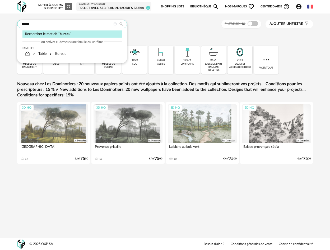
type input "******"
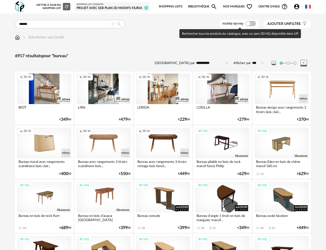
click at [254, 24] on span at bounding box center [251, 23] width 11 height 5
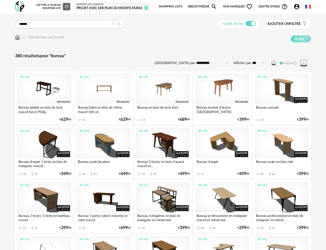
click at [104, 92] on div "3D HQ" at bounding box center [104, 89] width 54 height 30
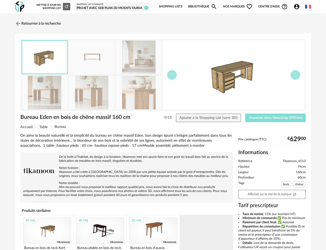
click at [263, 117] on span "Importer dans SketchUp (890 ko)" at bounding box center [275, 118] width 53 height 4
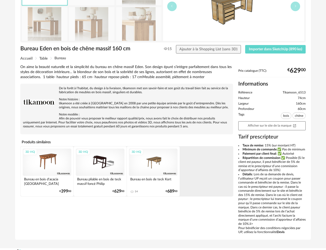
scroll to position [78, 0]
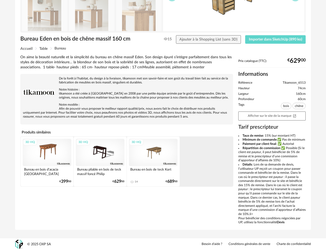
click at [106, 147] on div "3D HQ" at bounding box center [100, 153] width 49 height 28
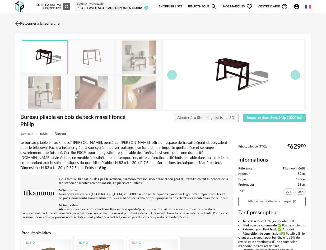
click at [35, 25] on link "Retourner à la recherche" at bounding box center [37, 24] width 46 height 12
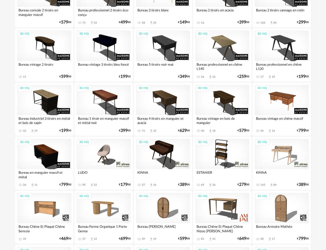
scroll to position [369, 0]
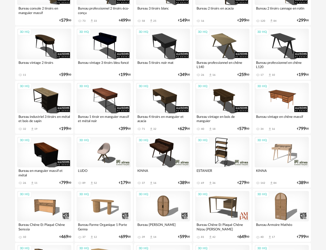
click at [284, 145] on div "3D HQ" at bounding box center [282, 152] width 54 height 30
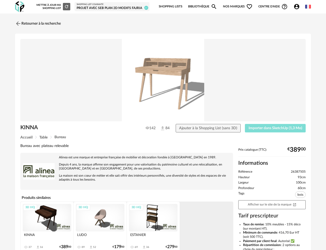
click at [277, 127] on span "Importer dans SketchUp (1,3 Mo)" at bounding box center [276, 128] width 54 height 4
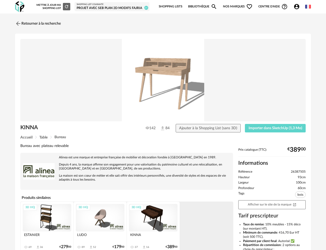
click at [103, 218] on div "3D HQ" at bounding box center [100, 218] width 49 height 28
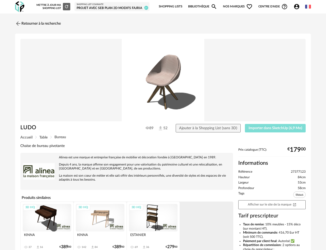
click at [265, 128] on span "Importer dans SketchUp (6,9 Mo)" at bounding box center [276, 128] width 54 height 4
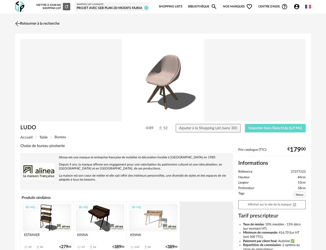
click at [25, 21] on link "Retourner à la recherche" at bounding box center [37, 24] width 46 height 12
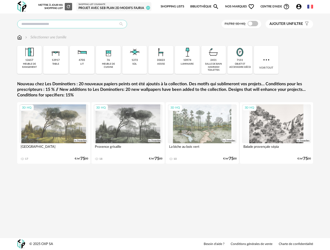
click at [30, 21] on input "text" at bounding box center [72, 24] width 110 height 8
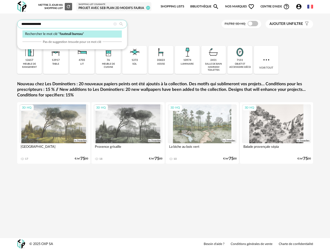
type input "**********"
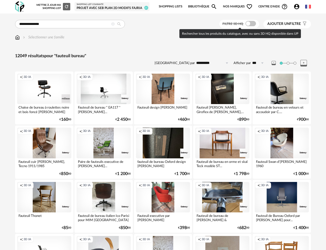
click at [248, 22] on span at bounding box center [251, 23] width 11 height 5
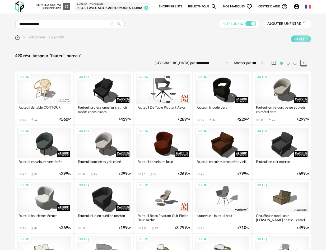
click at [169, 93] on div "3D HQ" at bounding box center [163, 89] width 54 height 30
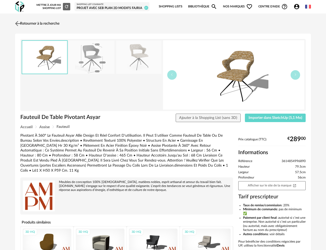
click at [25, 22] on link "Retourner à la recherche" at bounding box center [37, 24] width 46 height 12
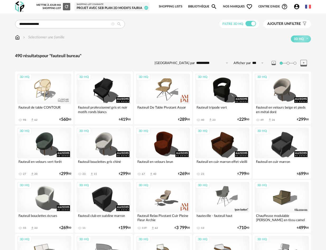
click at [226, 192] on div "3D HQ" at bounding box center [222, 197] width 54 height 30
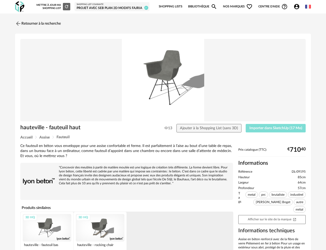
click at [265, 128] on span "Importer dans SketchUp (17 Mo)" at bounding box center [276, 128] width 53 height 4
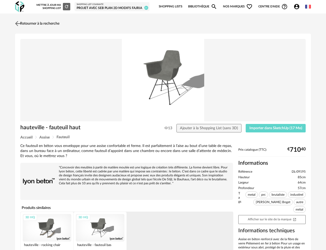
click at [52, 24] on link "Retourner à la recherche" at bounding box center [37, 24] width 46 height 12
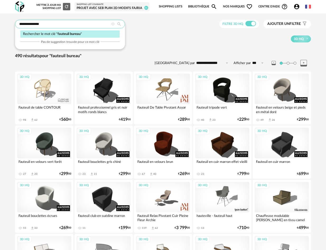
click at [53, 25] on input "**********" at bounding box center [70, 24] width 110 height 8
click at [26, 23] on input "**********" at bounding box center [70, 24] width 110 height 8
click at [26, 22] on input "**********" at bounding box center [70, 24] width 110 height 8
type input "**********"
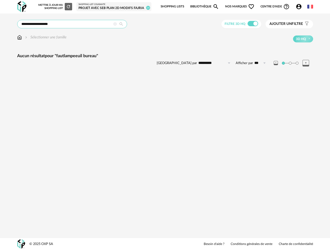
drag, startPoint x: 43, startPoint y: 25, endPoint x: 4, endPoint y: 24, distance: 38.6
click at [4, 25] on div "**********" at bounding box center [165, 46] width 330 height 67
click at [30, 25] on input "**********" at bounding box center [72, 24] width 110 height 8
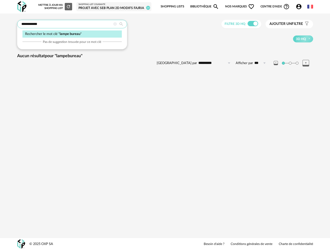
type input "**********"
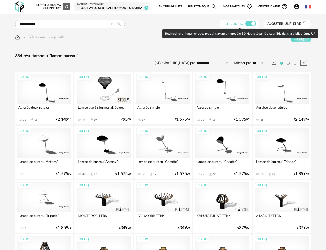
click at [251, 24] on span at bounding box center [251, 23] width 11 height 5
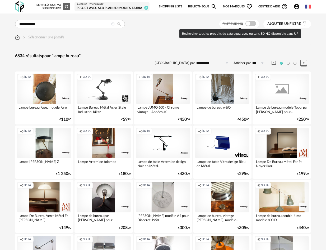
click at [252, 22] on span at bounding box center [251, 23] width 11 height 5
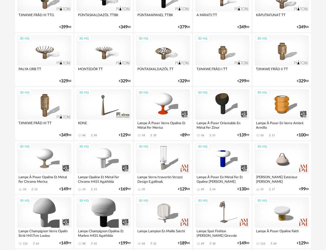
scroll to position [439, 0]
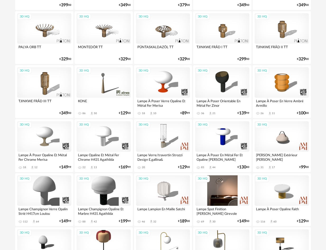
click at [222, 191] on div "3D HQ" at bounding box center [222, 190] width 54 height 30
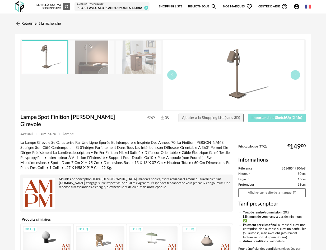
click at [267, 118] on span "Importer dans SketchUp (2 Mo)" at bounding box center [277, 118] width 51 height 4
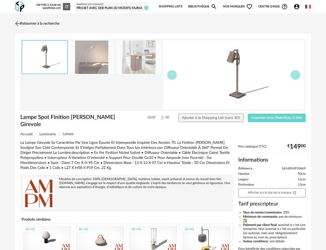
click at [39, 21] on link "Retourner à la recherche" at bounding box center [37, 24] width 46 height 12
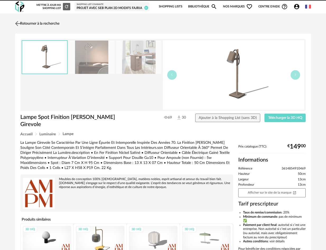
click at [29, 22] on link "Retourner à la recherche" at bounding box center [37, 24] width 46 height 12
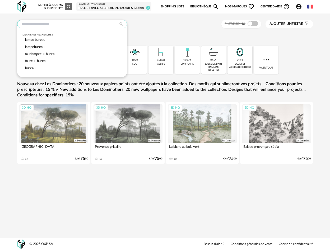
click at [29, 22] on input "text" at bounding box center [72, 24] width 110 height 8
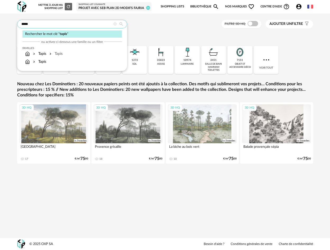
type input "*****"
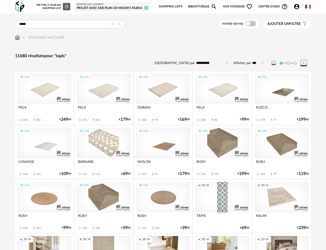
click at [40, 92] on div "3D HQ" at bounding box center [44, 89] width 54 height 30
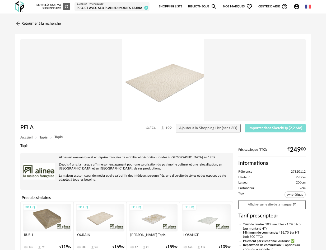
click at [293, 129] on span "Importer dans SketchUp (2,2 Mo)" at bounding box center [276, 128] width 54 height 4
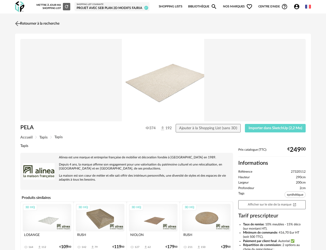
click at [52, 24] on link "Retourner à la recherche" at bounding box center [37, 24] width 46 height 12
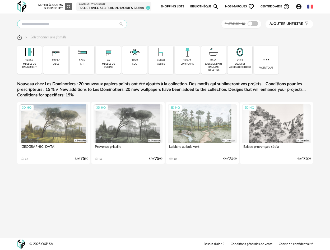
click at [100, 23] on input "text" at bounding box center [72, 24] width 110 height 8
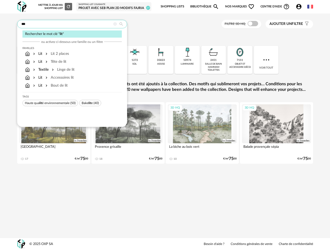
type input "***"
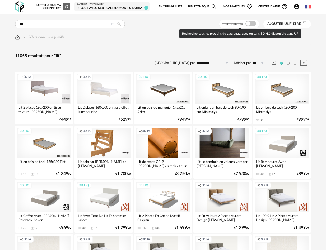
click at [251, 23] on span at bounding box center [251, 23] width 11 height 5
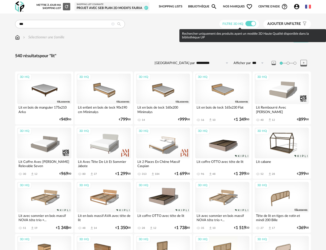
click at [251, 23] on span at bounding box center [251, 23] width 11 height 5
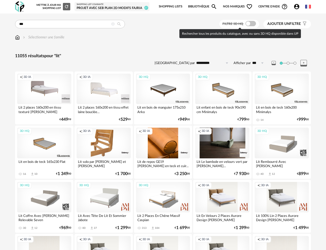
click at [251, 23] on span at bounding box center [251, 23] width 11 height 5
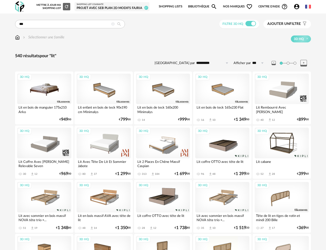
click at [49, 96] on div "3D HQ" at bounding box center [44, 89] width 54 height 30
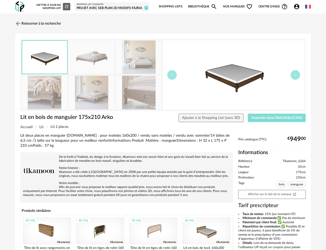
click at [274, 118] on span "Importer dans SketchUp (3 Mo)" at bounding box center [277, 118] width 51 height 4
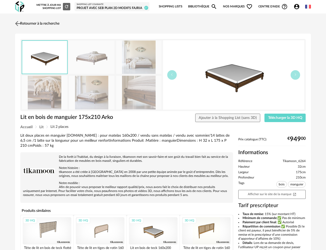
click at [25, 24] on link "Retourner à la recherche" at bounding box center [37, 24] width 46 height 12
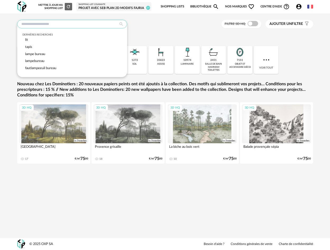
click at [25, 25] on input "text" at bounding box center [72, 24] width 110 height 8
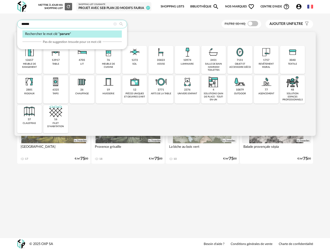
type input "******"
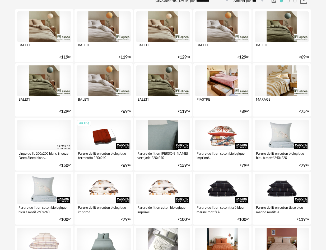
scroll to position [70, 0]
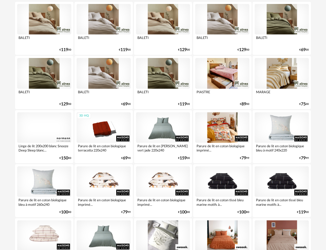
click at [232, 124] on div at bounding box center [222, 127] width 54 height 30
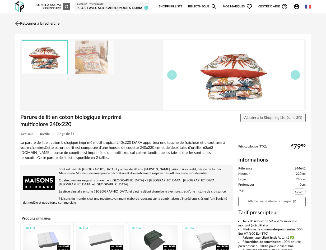
click at [19, 22] on img at bounding box center [18, 24] width 8 height 8
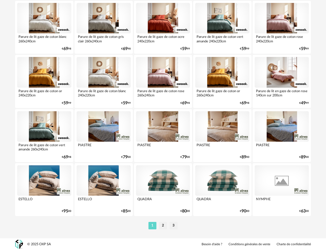
scroll to position [935, 0]
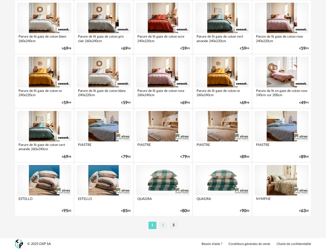
click at [161, 225] on li "2" at bounding box center [163, 224] width 8 height 7
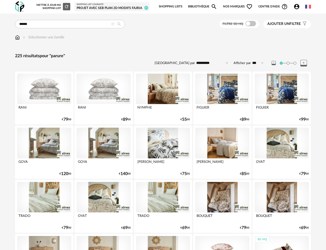
click at [55, 195] on div at bounding box center [44, 197] width 54 height 30
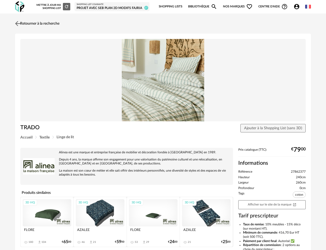
click at [19, 24] on img at bounding box center [18, 24] width 8 height 8
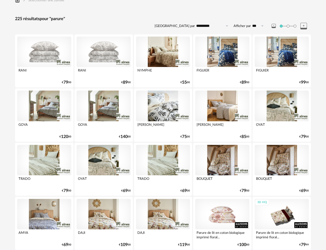
scroll to position [94, 0]
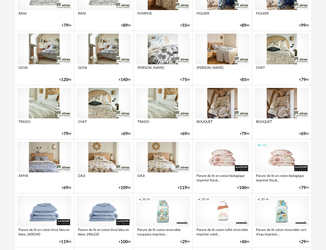
click at [284, 161] on div "3D HQ" at bounding box center [282, 157] width 54 height 30
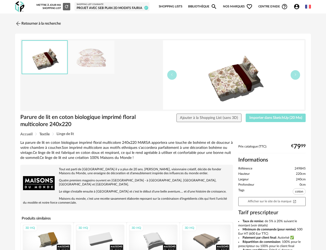
click at [269, 119] on span "Importer dans SketchUp (20 Mo)" at bounding box center [276, 118] width 53 height 4
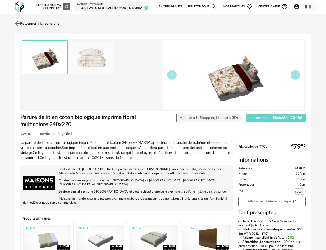
click at [42, 24] on link "Retourner à la recherche" at bounding box center [37, 24] width 46 height 12
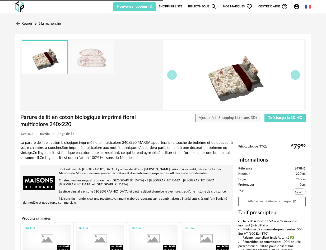
click at [42, 24] on link "Retourner à la recherche" at bounding box center [38, 24] width 46 height 12
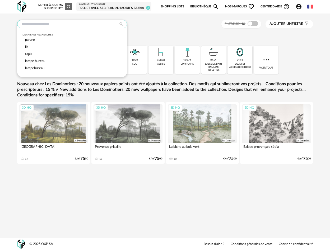
click at [42, 24] on input "text" at bounding box center [72, 24] width 110 height 8
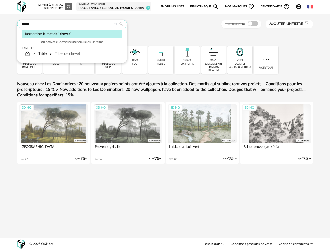
type input "******"
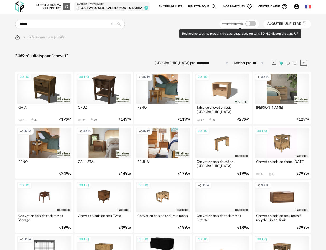
click at [255, 22] on span at bounding box center [251, 23] width 11 height 5
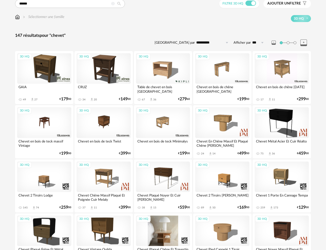
scroll to position [79, 0]
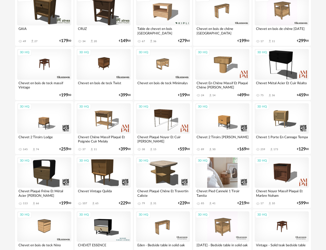
click at [223, 174] on div "3D HQ" at bounding box center [222, 172] width 54 height 30
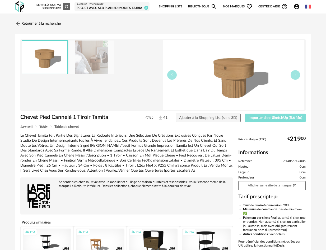
click at [271, 119] on span "Importer dans SketchUp (5,6 Mo)" at bounding box center [276, 118] width 54 height 4
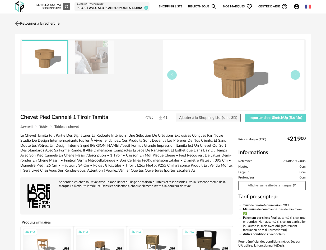
click at [49, 24] on link "Retourner à la recherche" at bounding box center [37, 24] width 46 height 12
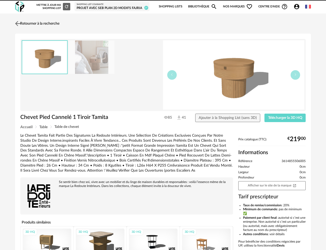
click at [47, 21] on link "Retourner à la recherche" at bounding box center [37, 24] width 46 height 12
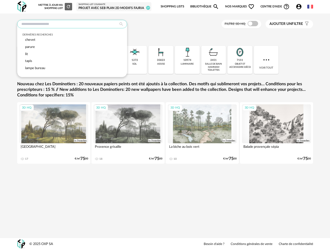
click at [47, 25] on input "text" at bounding box center [72, 24] width 110 height 8
click at [34, 62] on div "tapis" at bounding box center [71, 60] width 99 height 7
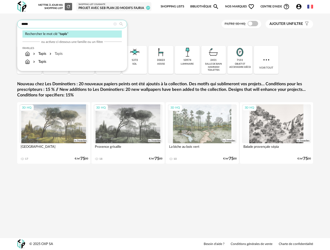
type input "*****"
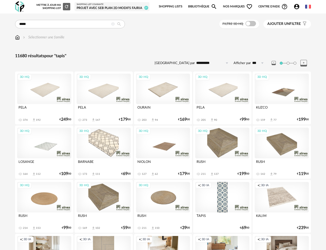
click at [162, 195] on div "3D HQ" at bounding box center [163, 197] width 54 height 30
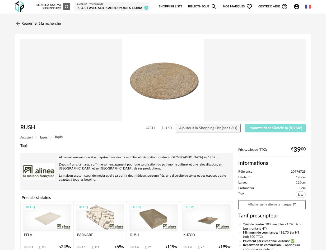
click at [274, 129] on span "Importer dans SketchUp (8,3 Mo)" at bounding box center [276, 128] width 54 height 4
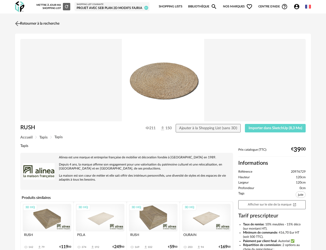
click at [33, 22] on link "Retourner à la recherche" at bounding box center [37, 24] width 46 height 12
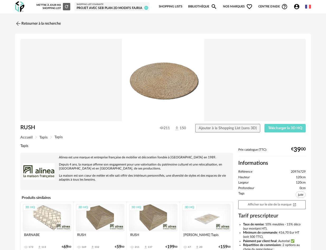
click at [20, 7] on img at bounding box center [19, 6] width 9 height 11
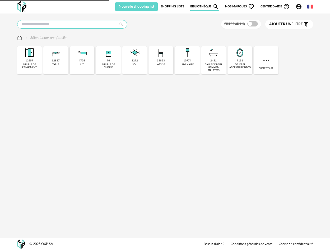
click at [42, 20] on input "text" at bounding box center [72, 24] width 110 height 8
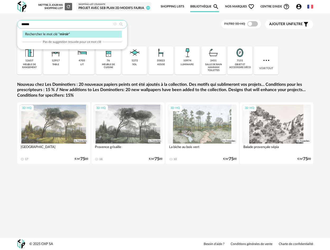
type input "******"
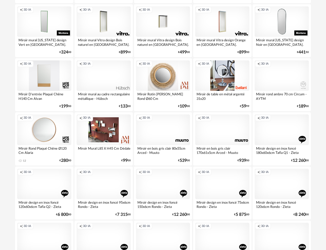
scroll to position [307, 0]
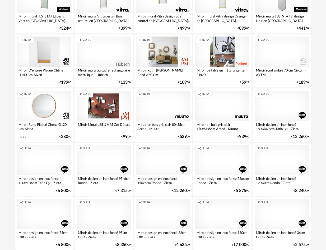
click at [166, 46] on div "Creation icon 3D IA" at bounding box center [163, 52] width 54 height 30
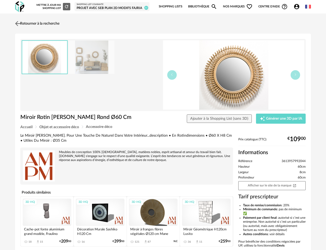
click at [17, 24] on img at bounding box center [18, 24] width 8 height 8
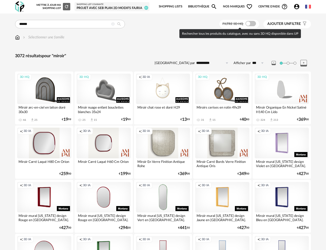
click at [252, 23] on span at bounding box center [251, 23] width 11 height 5
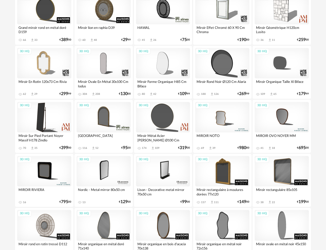
scroll to position [173, 0]
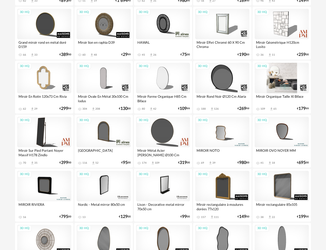
click at [268, 78] on div "3D HQ" at bounding box center [282, 78] width 54 height 30
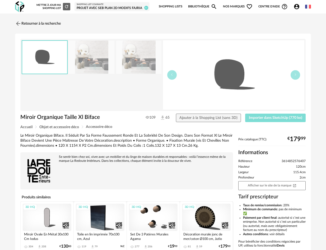
click at [265, 117] on span "Importer dans SketchUp (770 ko)" at bounding box center [275, 118] width 53 height 4
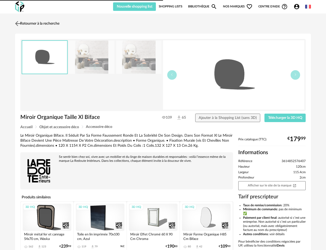
click at [21, 22] on img at bounding box center [18, 24] width 8 height 8
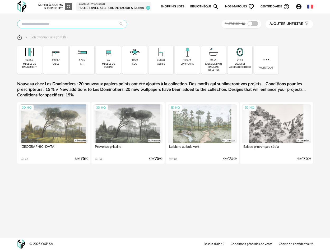
click at [50, 26] on input "text" at bounding box center [72, 24] width 110 height 8
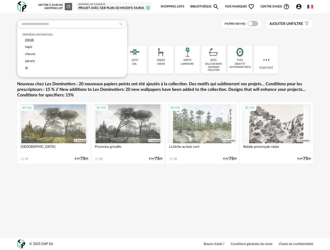
click at [27, 41] on span "miroir" at bounding box center [29, 39] width 9 height 3
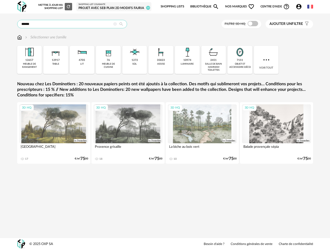
type input "******"
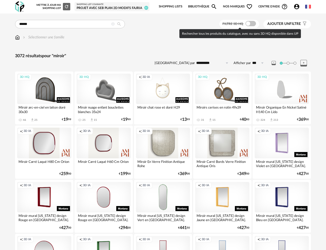
click at [251, 24] on span at bounding box center [251, 23] width 11 height 5
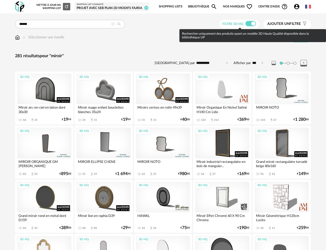
click at [249, 24] on span at bounding box center [251, 23] width 11 height 5
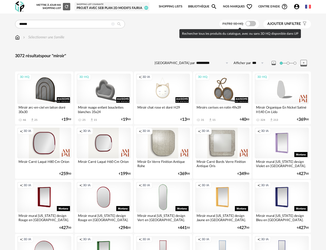
click at [251, 24] on span at bounding box center [251, 23] width 11 height 5
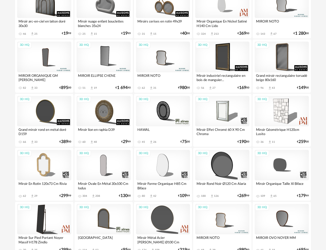
scroll to position [167, 0]
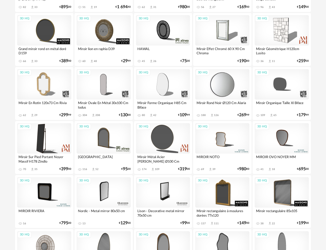
click at [223, 71] on div "3D HQ" at bounding box center [222, 84] width 54 height 30
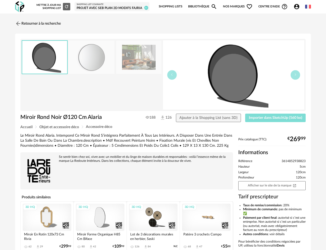
click at [278, 117] on span "Importer dans SketchUp (560 ko)" at bounding box center [275, 118] width 53 height 4
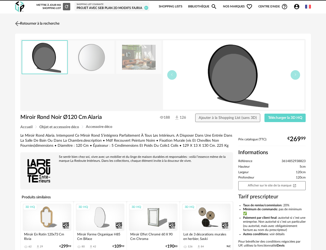
click at [29, 21] on link "Retourner à la recherche" at bounding box center [37, 24] width 46 height 12
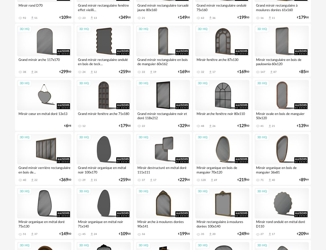
scroll to position [731, 0]
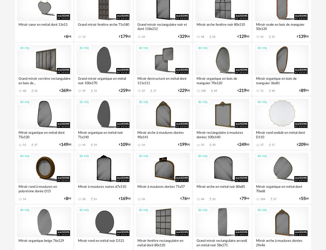
click at [289, 112] on div "3D HQ" at bounding box center [282, 114] width 54 height 30
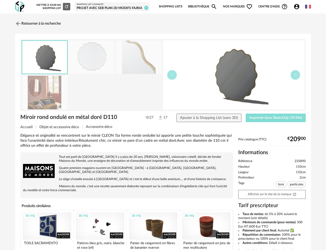
click at [282, 120] on button "Importer dans SketchUp (10 Mo)" at bounding box center [276, 117] width 60 height 8
